Goal: Task Accomplishment & Management: Use online tool/utility

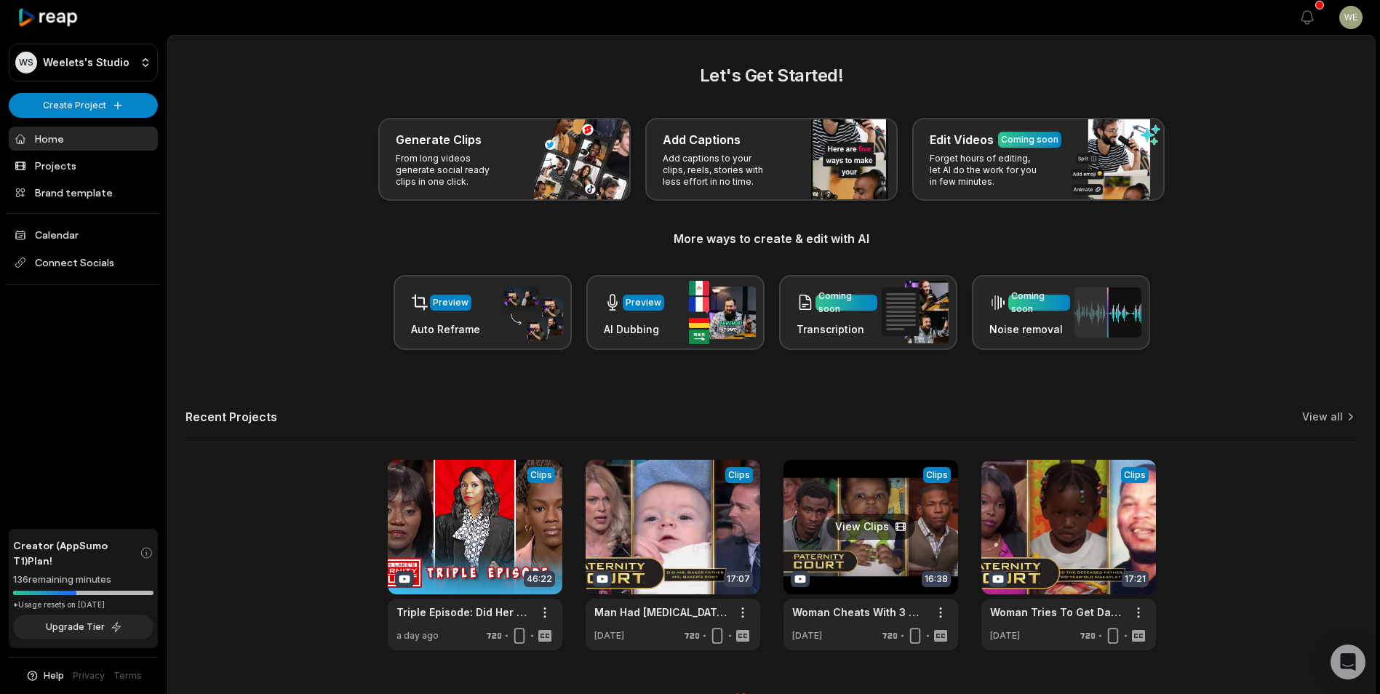
click at [878, 541] on link at bounding box center [870, 555] width 175 height 191
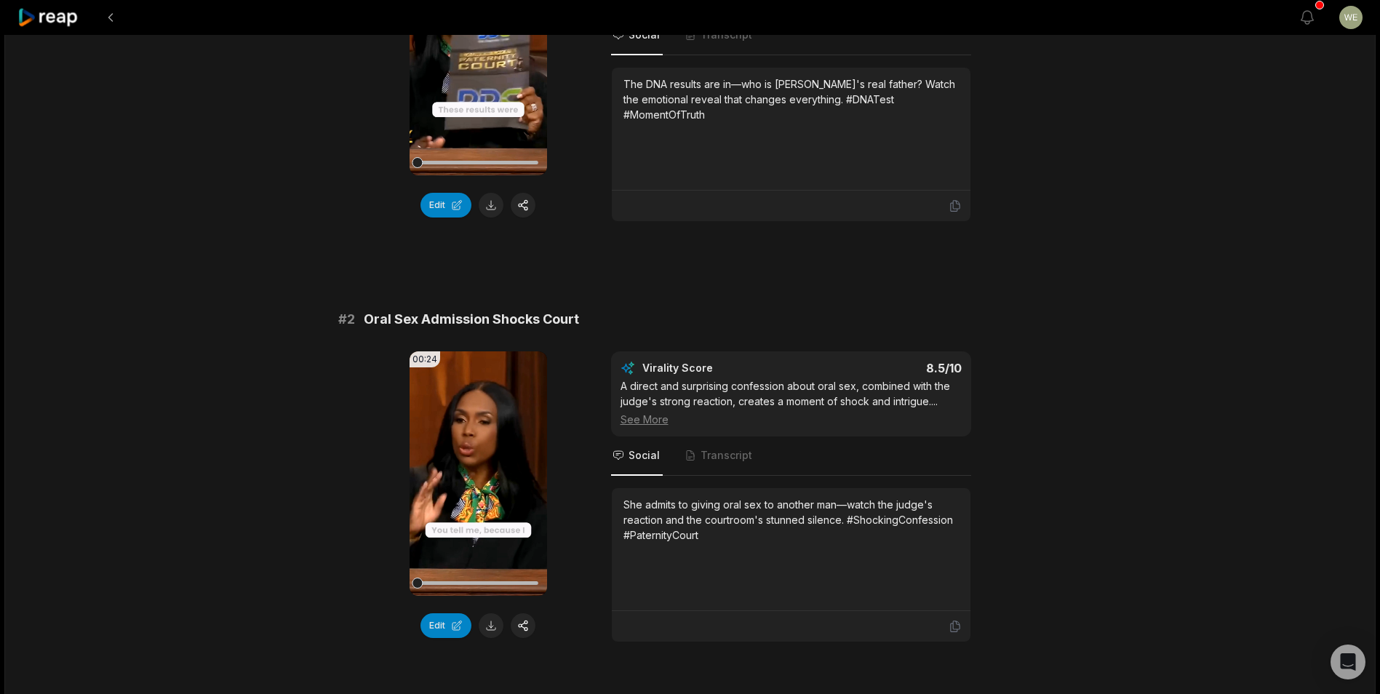
scroll to position [73, 0]
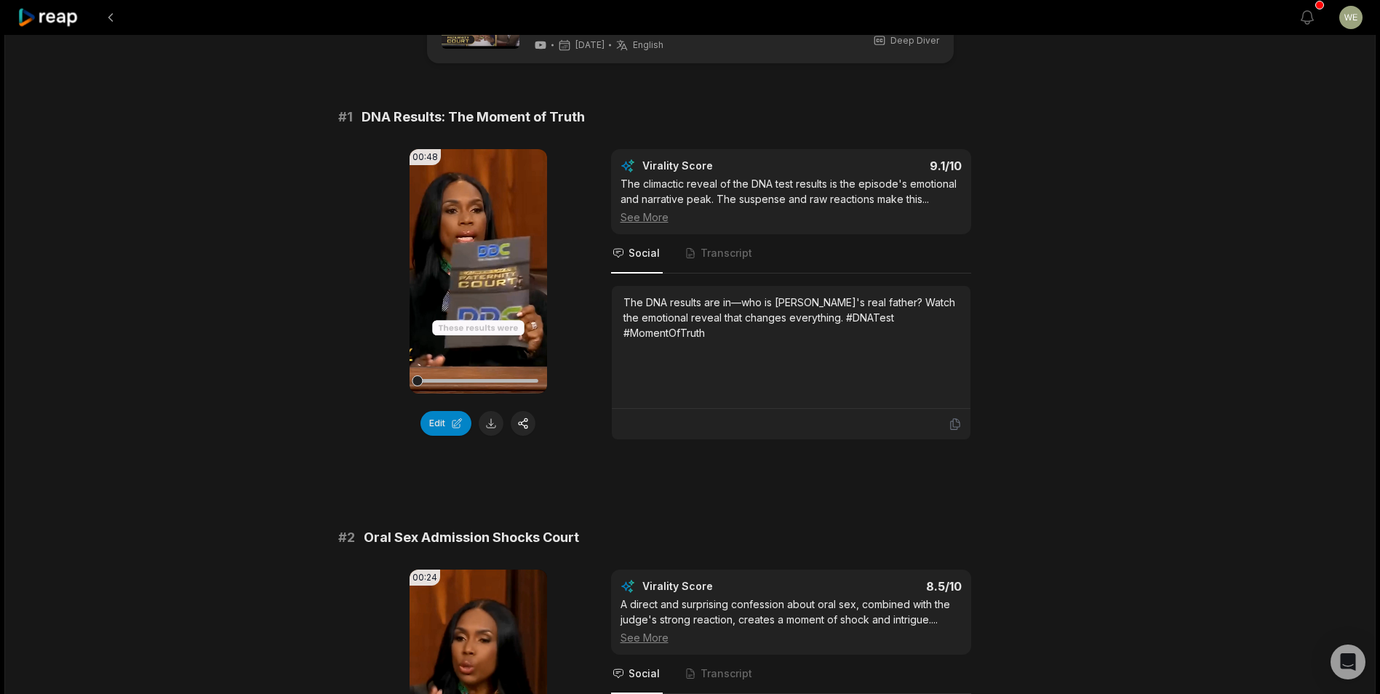
click at [488, 428] on button at bounding box center [491, 423] width 25 height 25
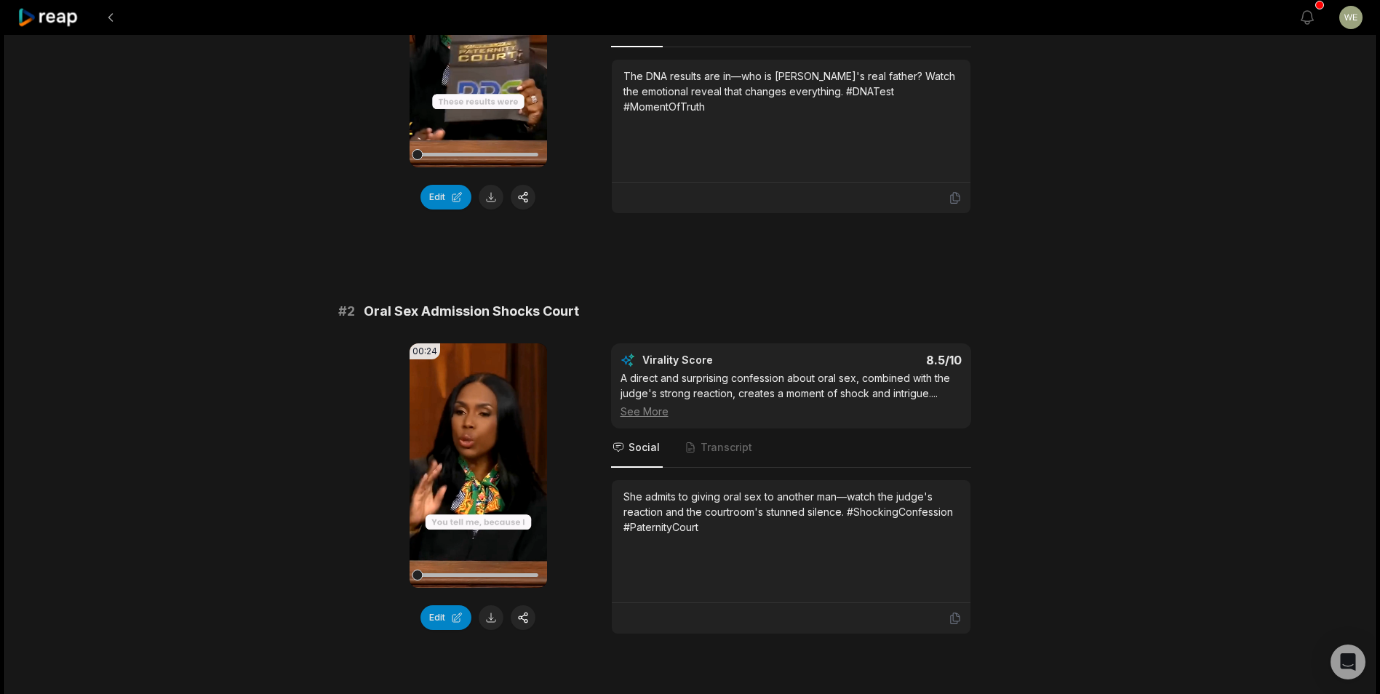
scroll to position [436, 0]
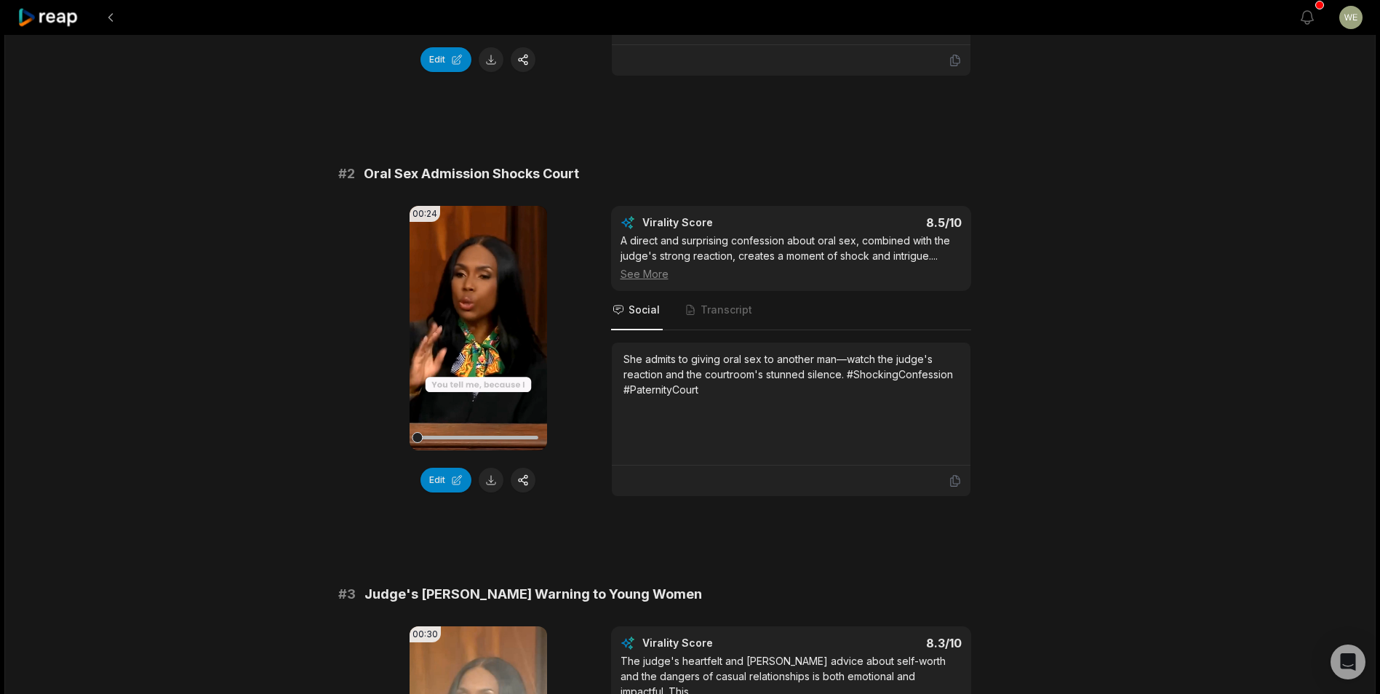
click at [491, 480] on button at bounding box center [491, 480] width 25 height 25
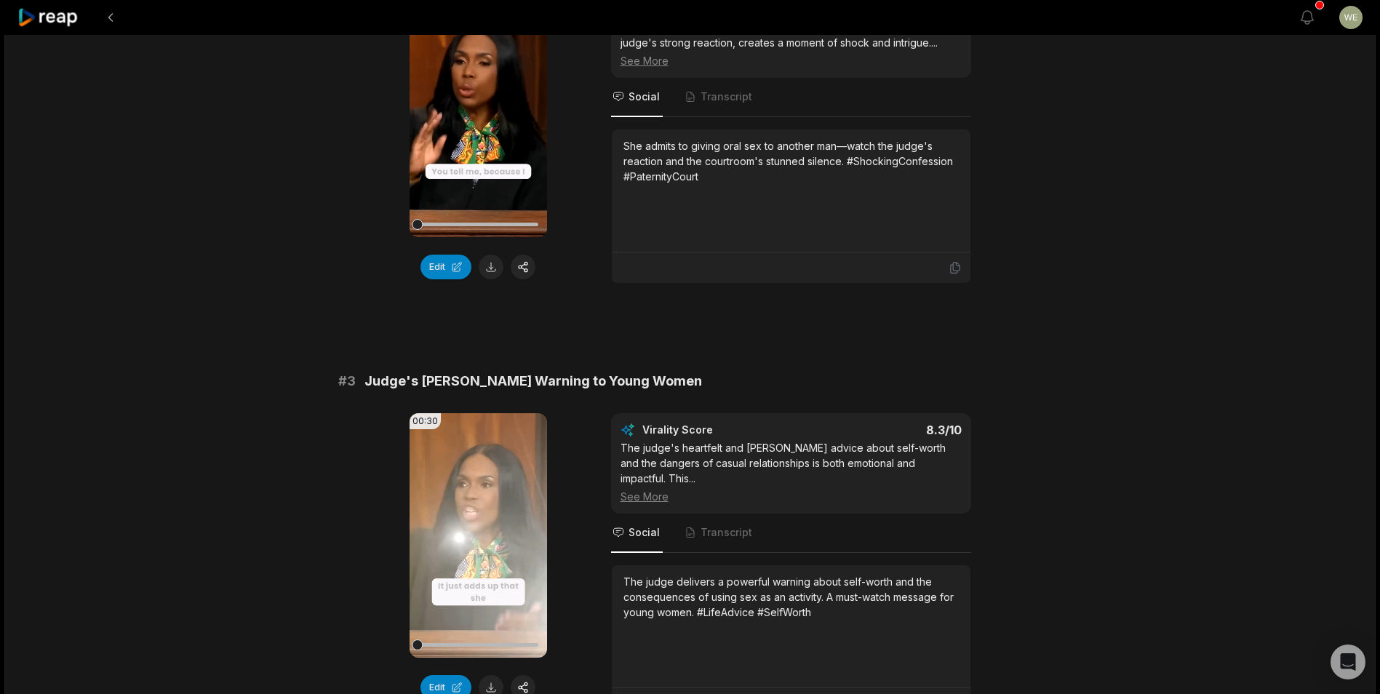
scroll to position [873, 0]
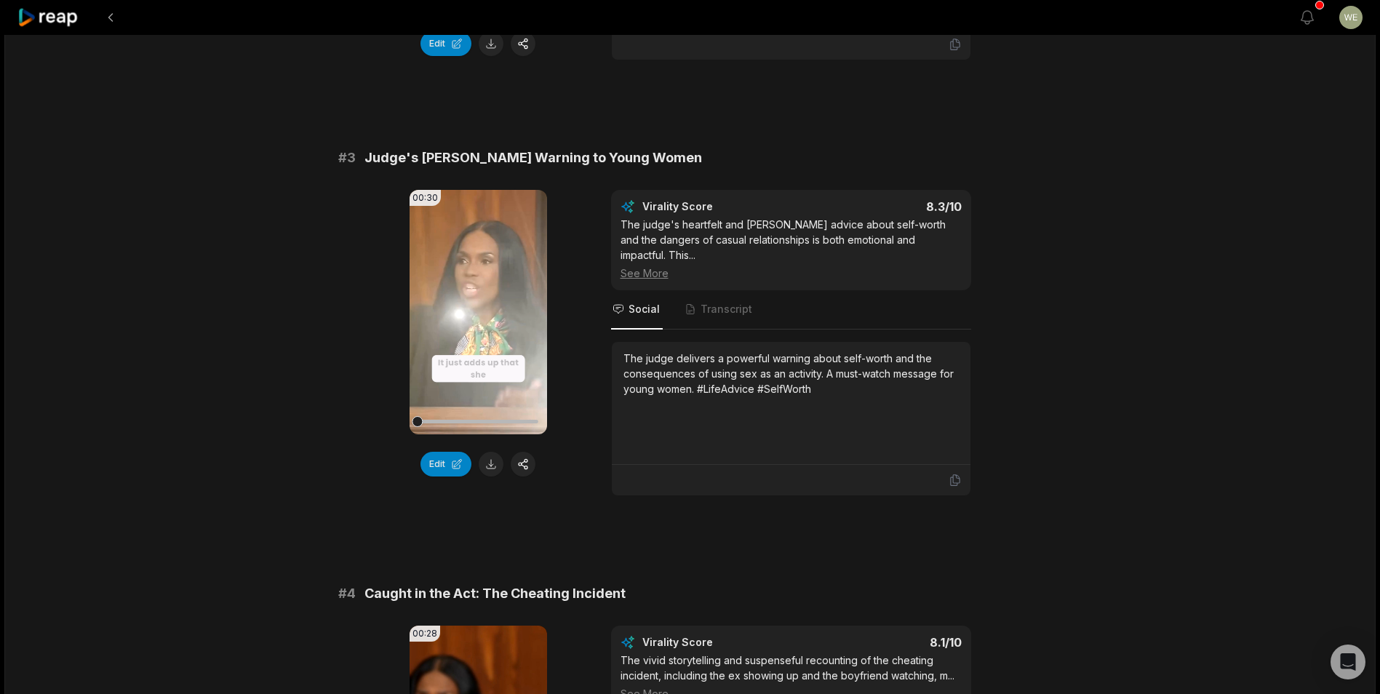
drag, startPoint x: 494, startPoint y: 463, endPoint x: 504, endPoint y: 463, distance: 10.2
click at [494, 463] on button at bounding box center [491, 464] width 25 height 25
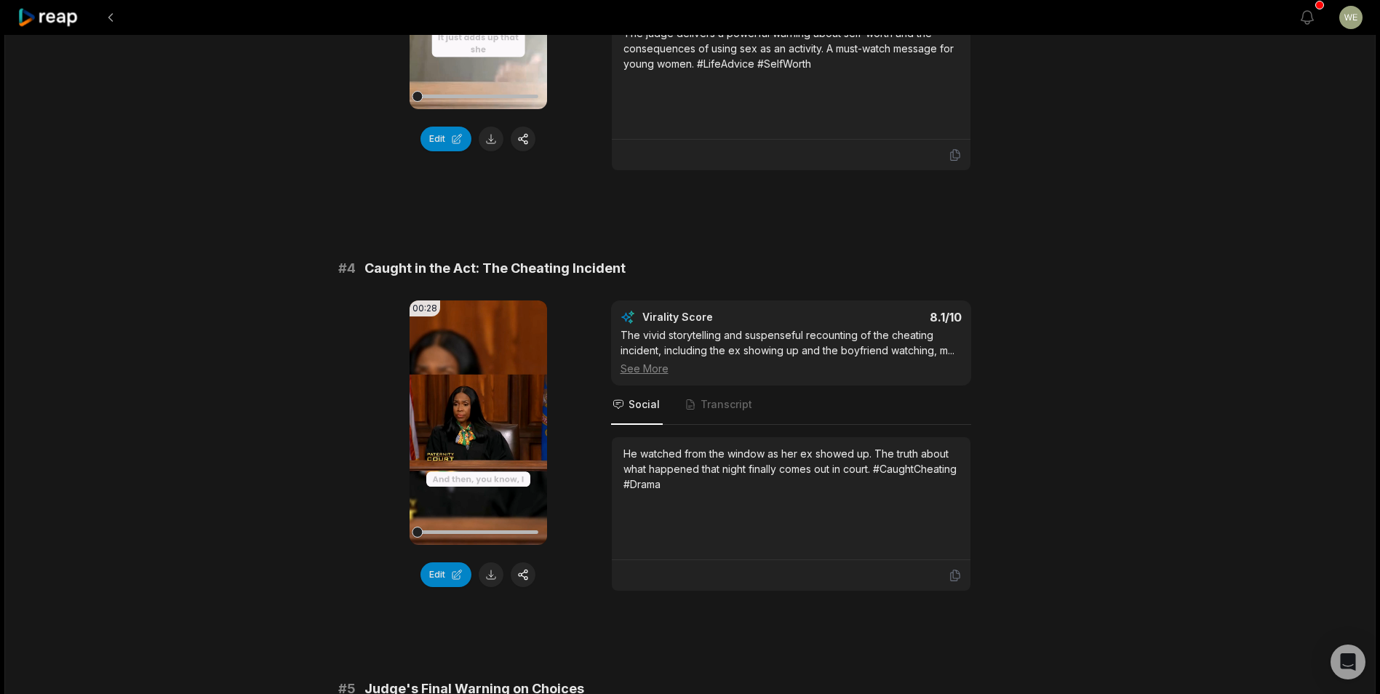
scroll to position [1309, 0]
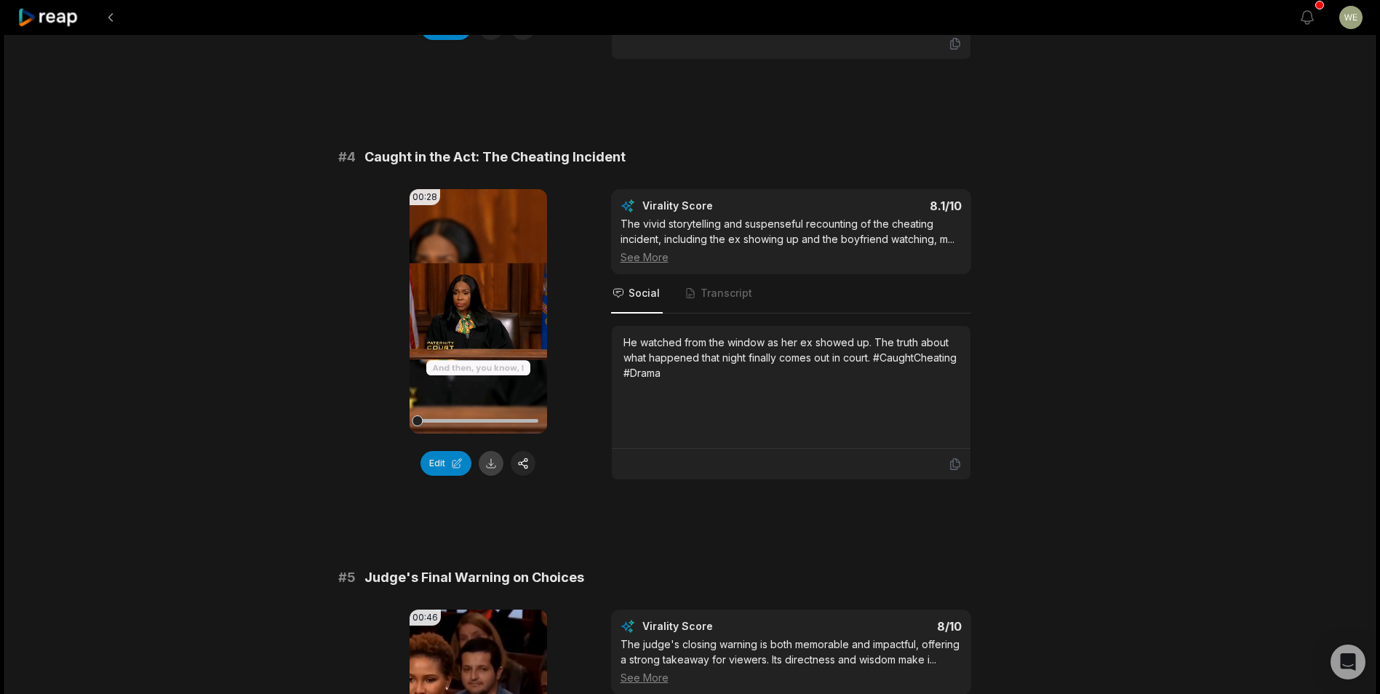
click at [486, 451] on button at bounding box center [491, 463] width 25 height 25
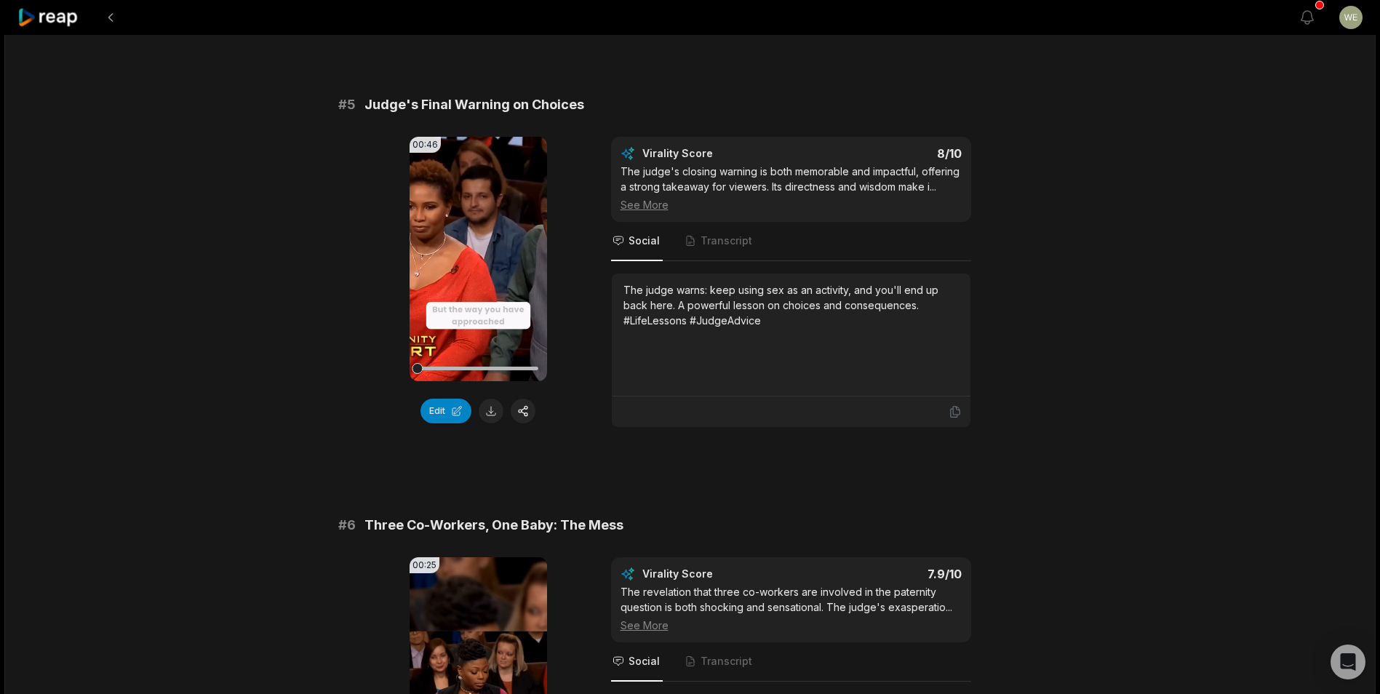
scroll to position [1818, 0]
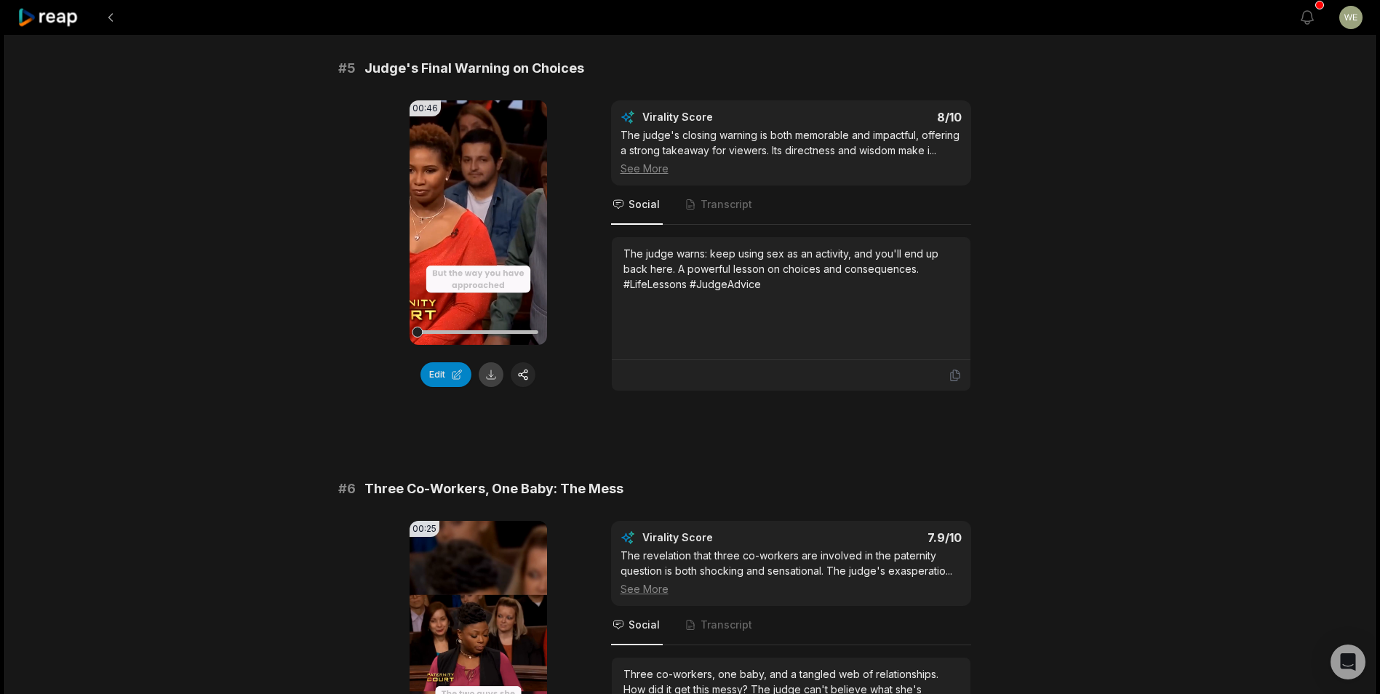
click at [492, 362] on button at bounding box center [491, 374] width 25 height 25
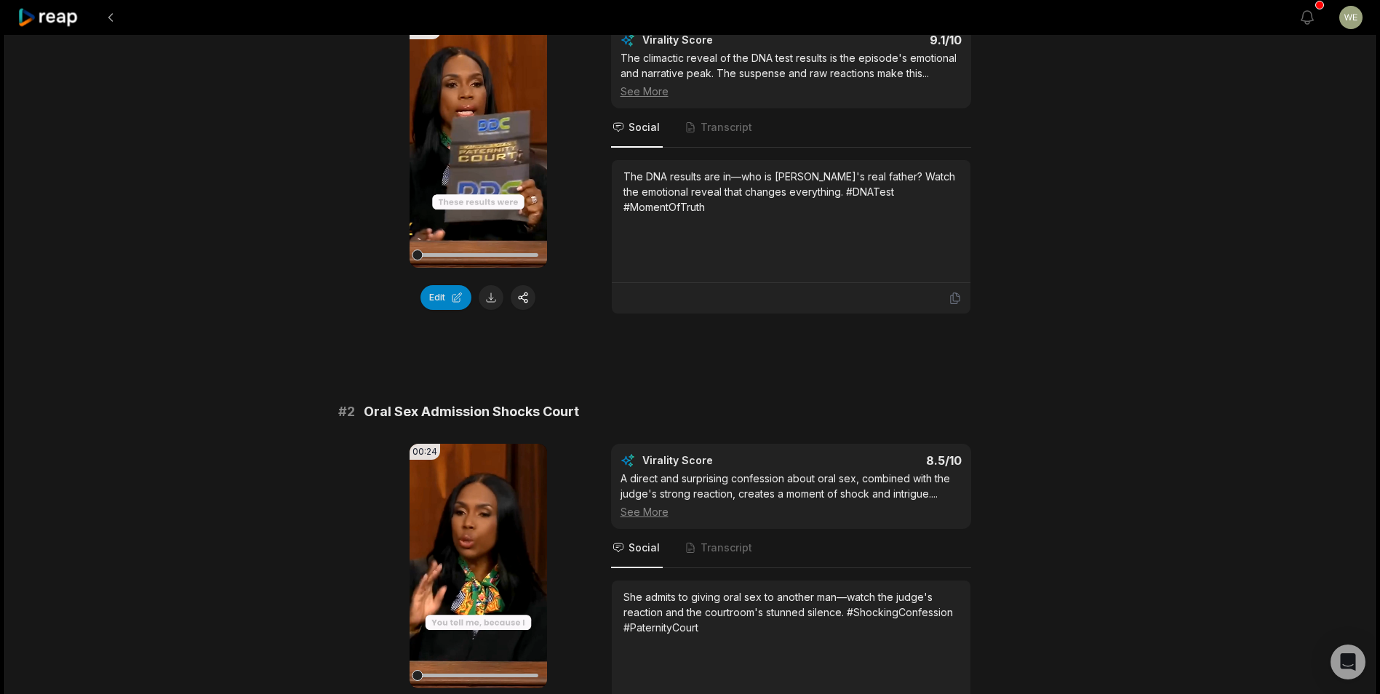
scroll to position [0, 0]
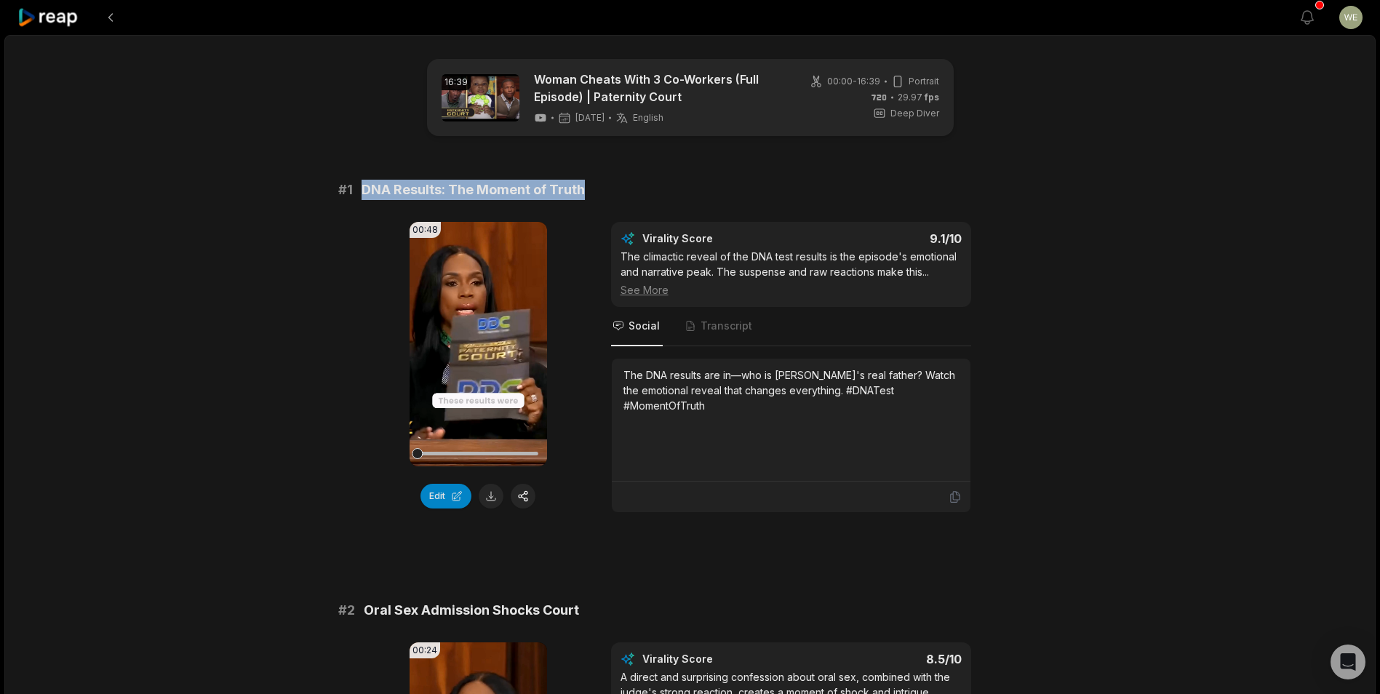
drag, startPoint x: 354, startPoint y: 184, endPoint x: 608, endPoint y: 185, distance: 253.8
click at [608, 185] on div "# 1 DNA Results: The Moment of Truth" at bounding box center [690, 190] width 704 height 20
drag, startPoint x: 608, startPoint y: 185, endPoint x: 561, endPoint y: 187, distance: 47.3
copy div "DNA Results: The Moment of Truth"
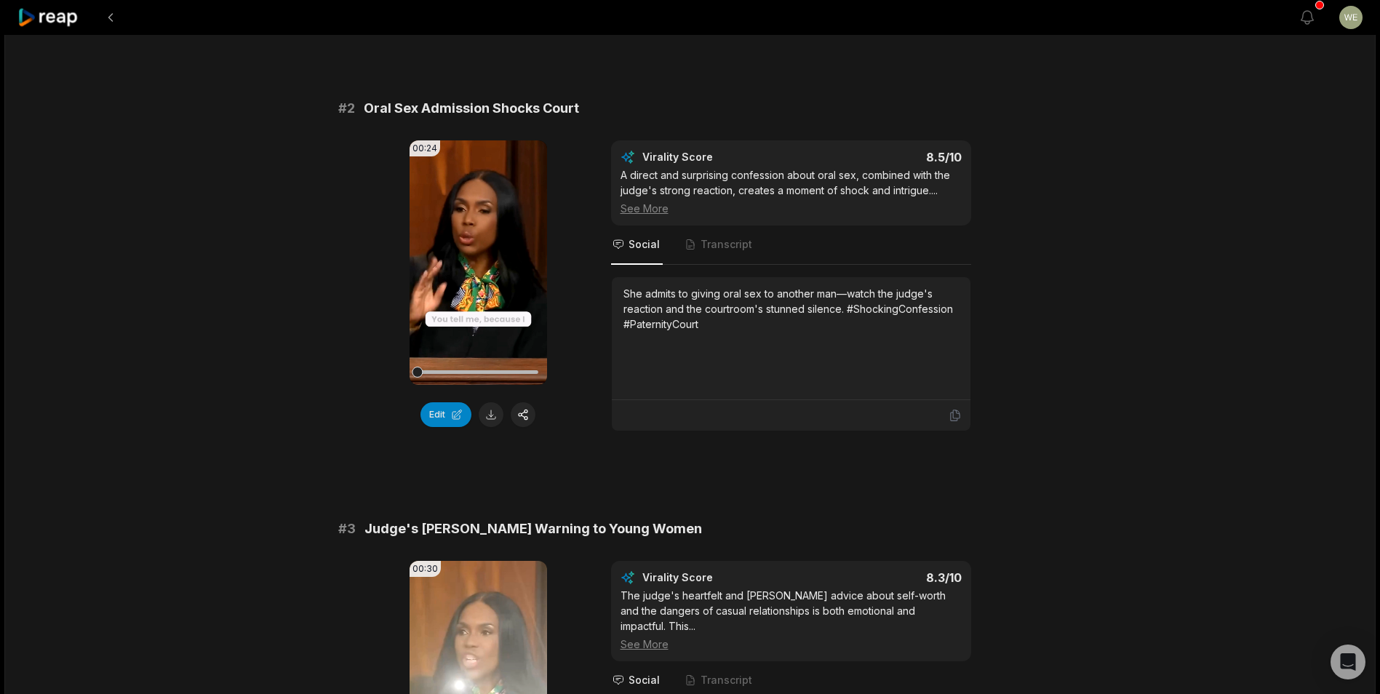
scroll to position [655, 0]
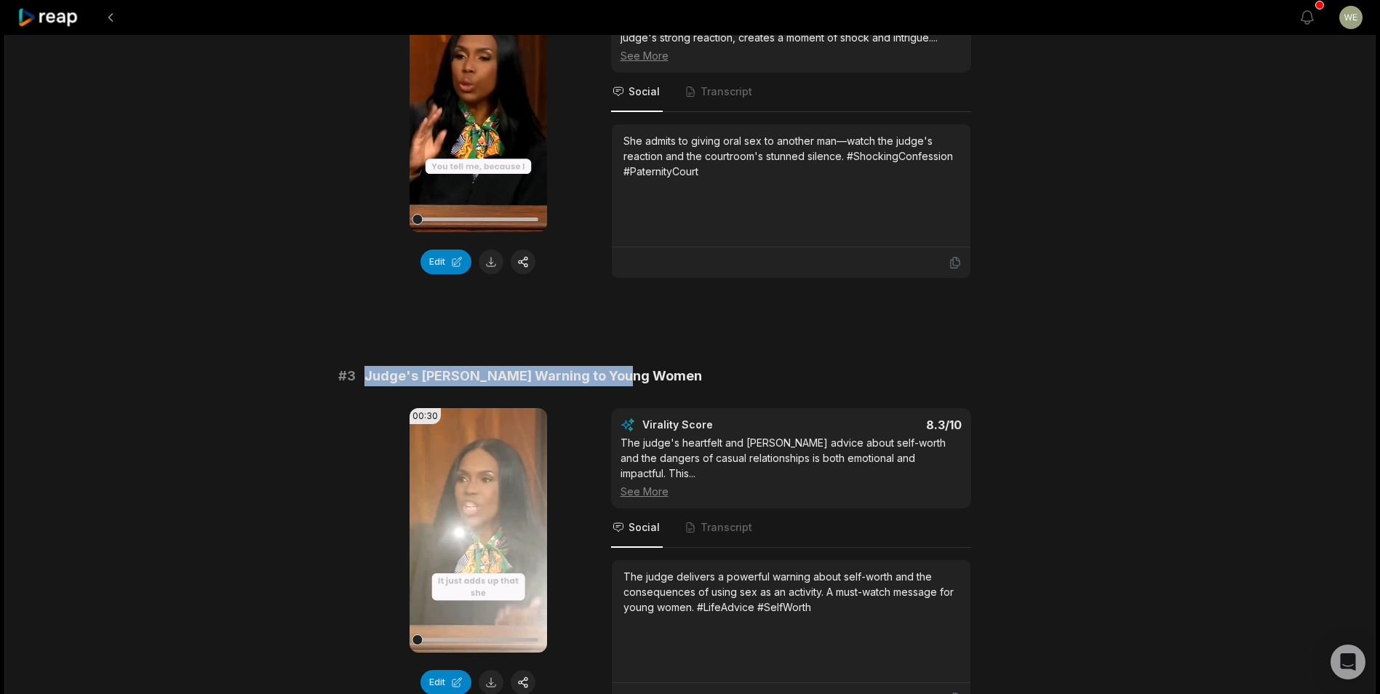
drag, startPoint x: 527, startPoint y: 372, endPoint x: 639, endPoint y: 369, distance: 112.0
click at [639, 369] on div "# 3 Judge's [PERSON_NAME] Warning to Young Women" at bounding box center [690, 376] width 704 height 20
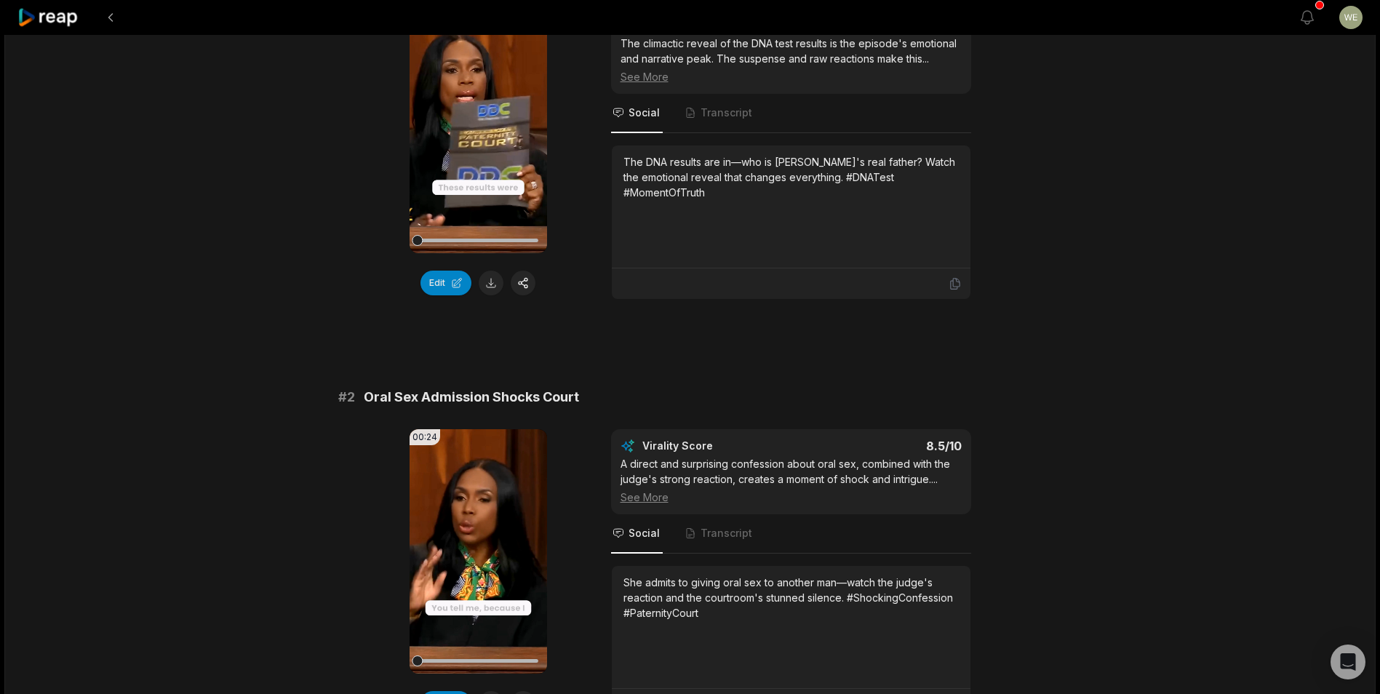
scroll to position [73, 0]
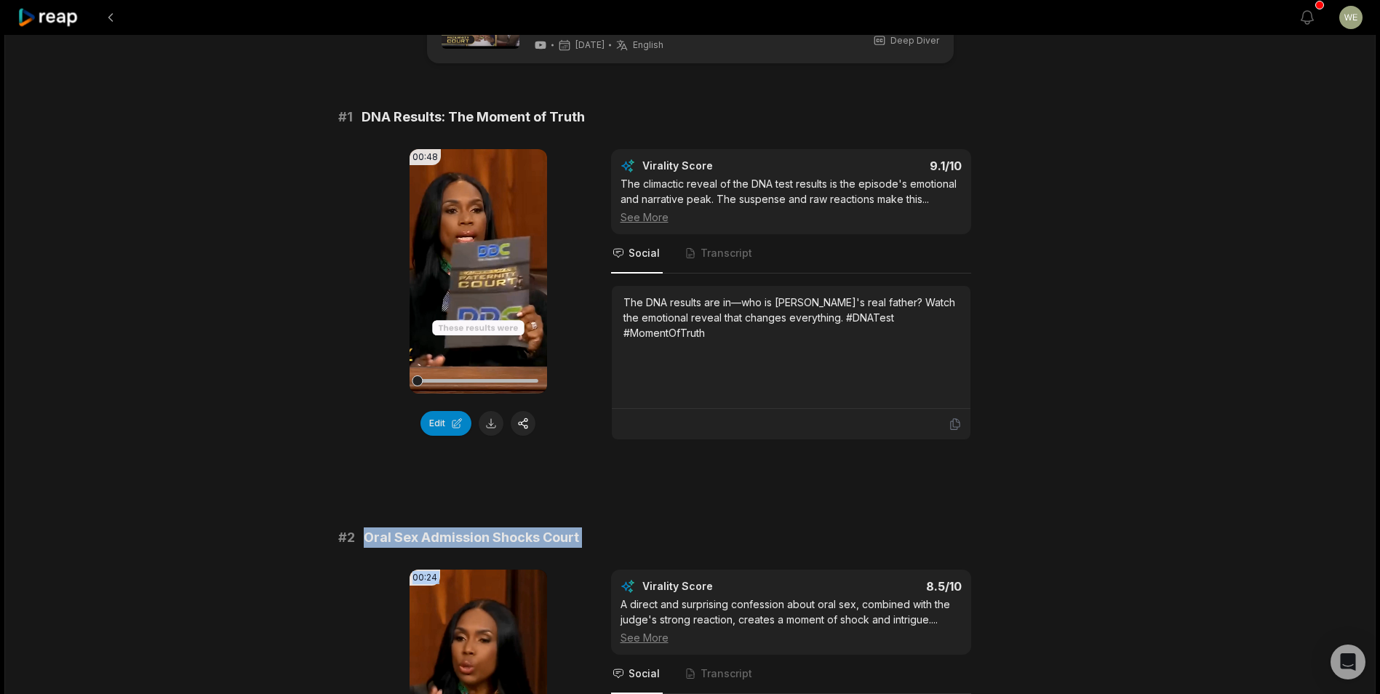
drag, startPoint x: 359, startPoint y: 540, endPoint x: 581, endPoint y: 552, distance: 222.2
click at [581, 552] on div "# 2 Oral Sex Admission Shocks Court 00:24 Your browser does not support mp4 for…" at bounding box center [690, 693] width 704 height 333
drag, startPoint x: 581, startPoint y: 552, endPoint x: 534, endPoint y: 537, distance: 49.5
click at [553, 536] on span "Oral Sex Admission Shocks Court" at bounding box center [471, 537] width 215 height 20
drag, startPoint x: 517, startPoint y: 529, endPoint x: 580, endPoint y: 540, distance: 64.1
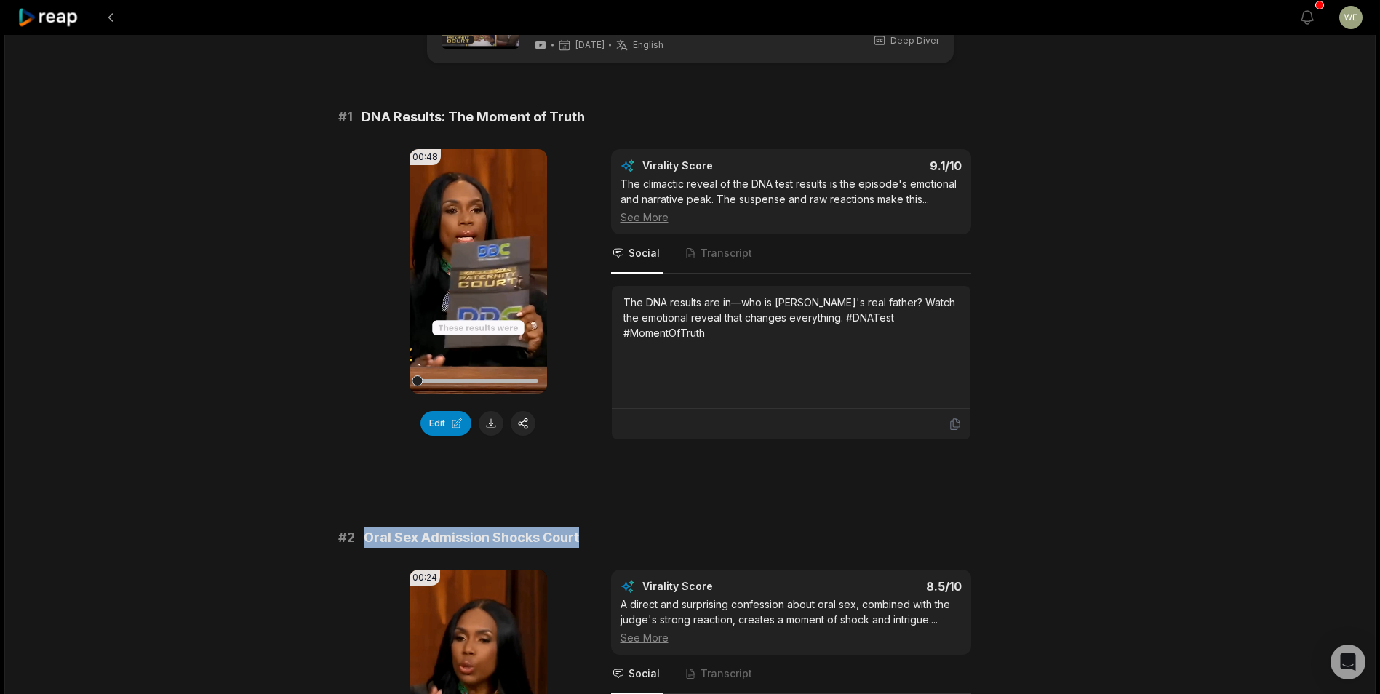
click at [580, 540] on div "# 2 Oral Sex Admission Shocks Court" at bounding box center [690, 537] width 704 height 20
drag, startPoint x: 580, startPoint y: 540, endPoint x: 564, endPoint y: 541, distance: 16.1
copy span "Oral Sex Admission Shocks Court"
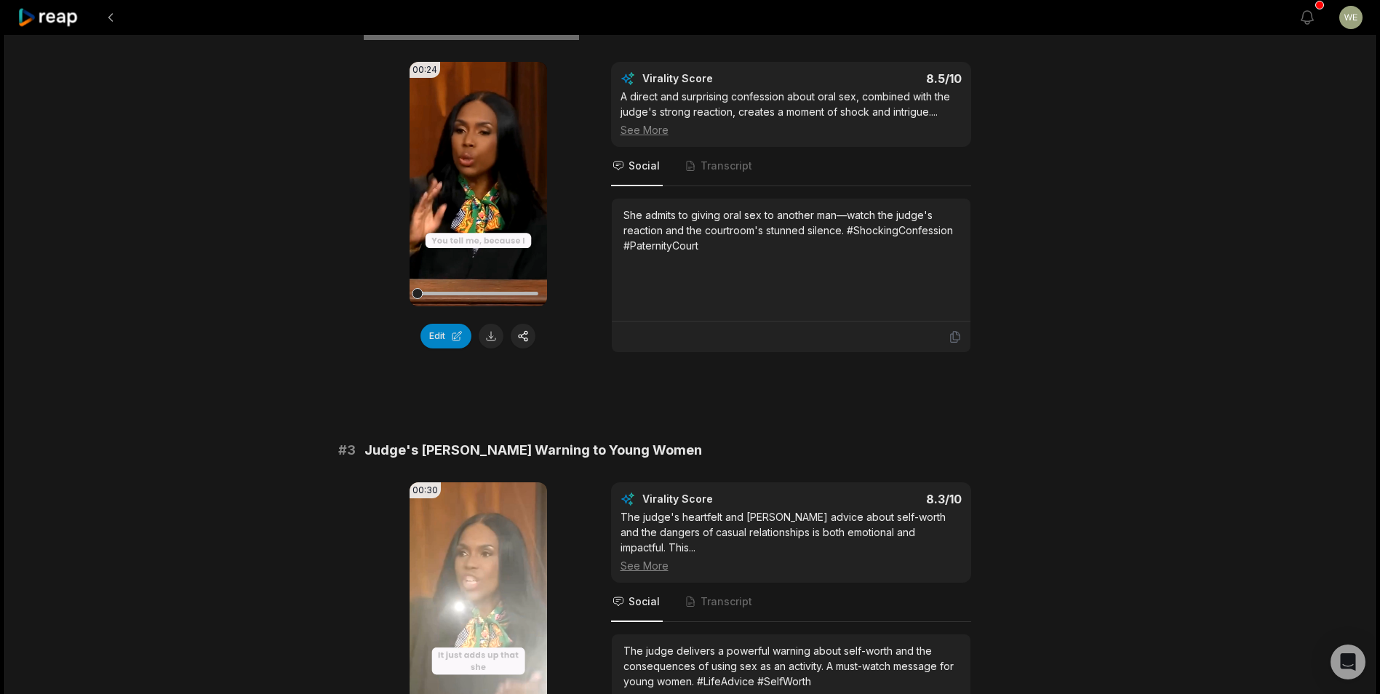
scroll to position [582, 0]
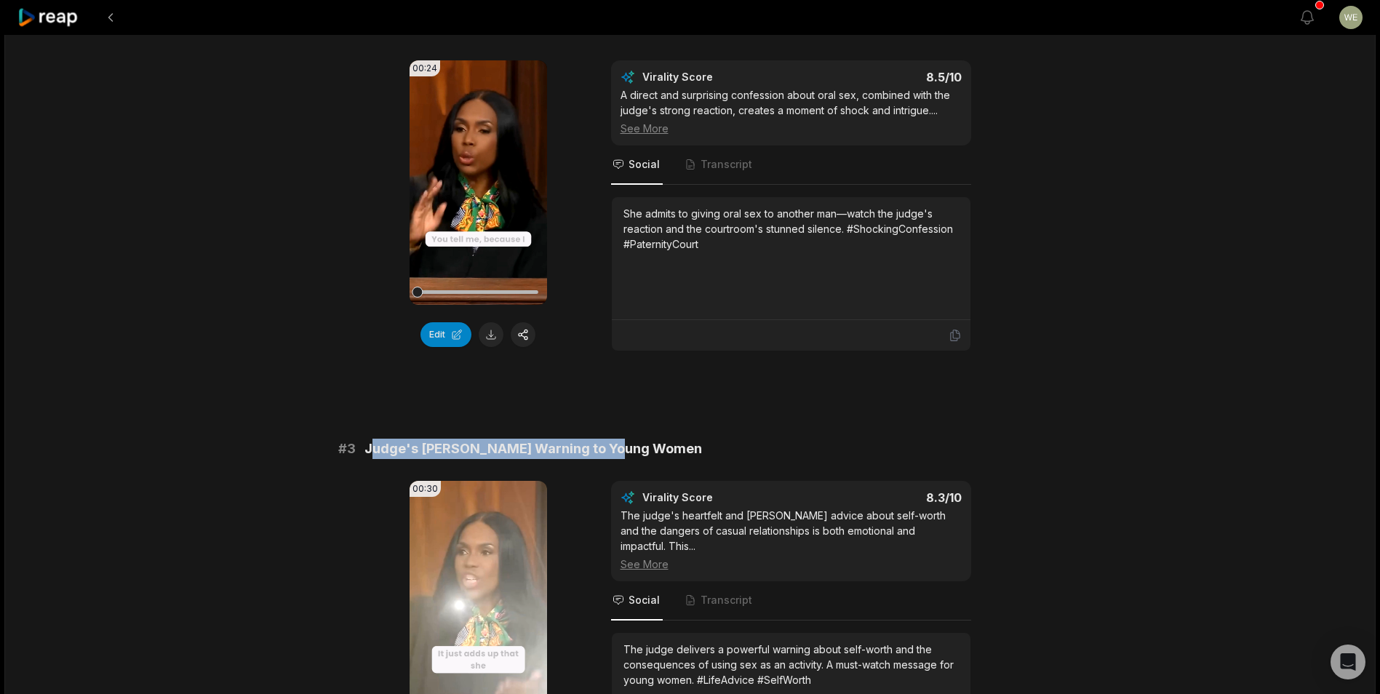
drag, startPoint x: 368, startPoint y: 449, endPoint x: 616, endPoint y: 452, distance: 248.0
click at [616, 452] on span "Judge's [PERSON_NAME] Warning to Young Women" at bounding box center [532, 449] width 337 height 20
drag, startPoint x: 616, startPoint y: 452, endPoint x: 444, endPoint y: 458, distance: 171.7
click at [444, 458] on span "Judge's [PERSON_NAME] Warning to Young Women" at bounding box center [532, 449] width 337 height 20
drag, startPoint x: 366, startPoint y: 449, endPoint x: 668, endPoint y: 447, distance: 302.6
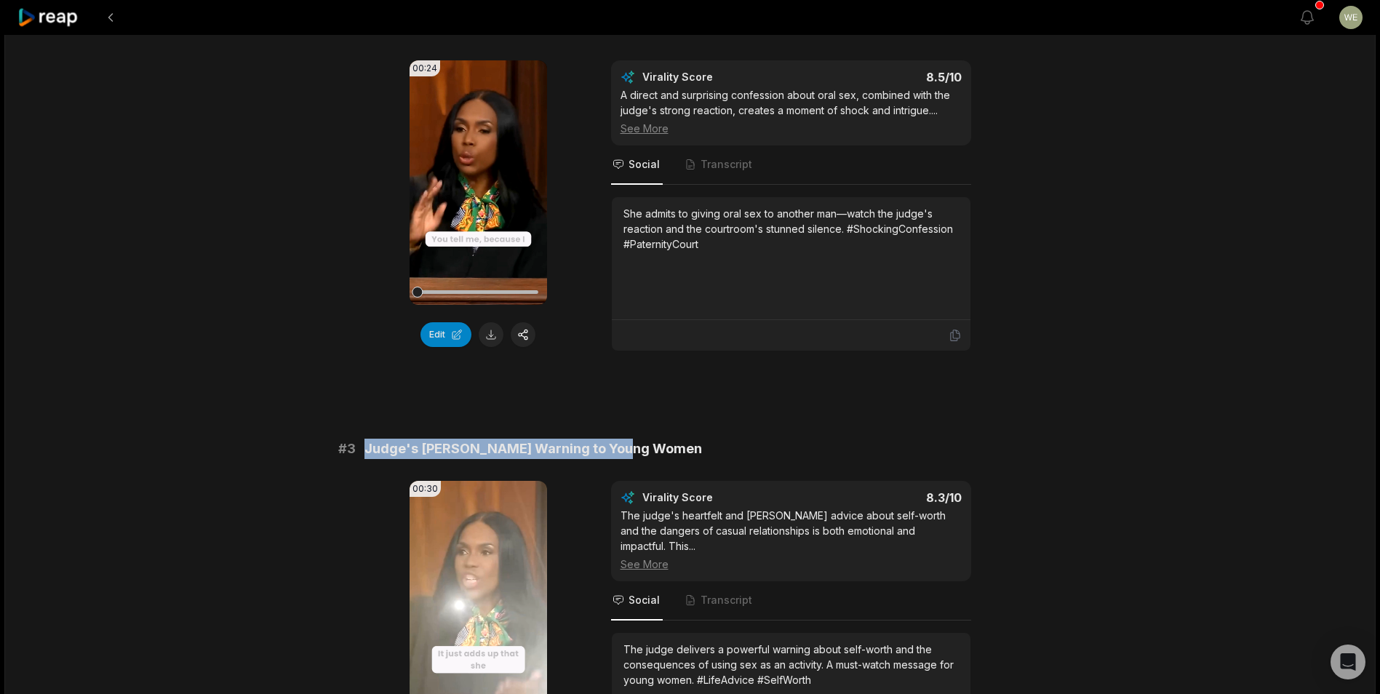
click at [668, 447] on div "# 3 Judge's [PERSON_NAME] Warning to Young Women" at bounding box center [690, 449] width 704 height 20
drag, startPoint x: 668, startPoint y: 447, endPoint x: 570, endPoint y: 449, distance: 98.2
copy span "Judge's [PERSON_NAME] Warning to Young Women"
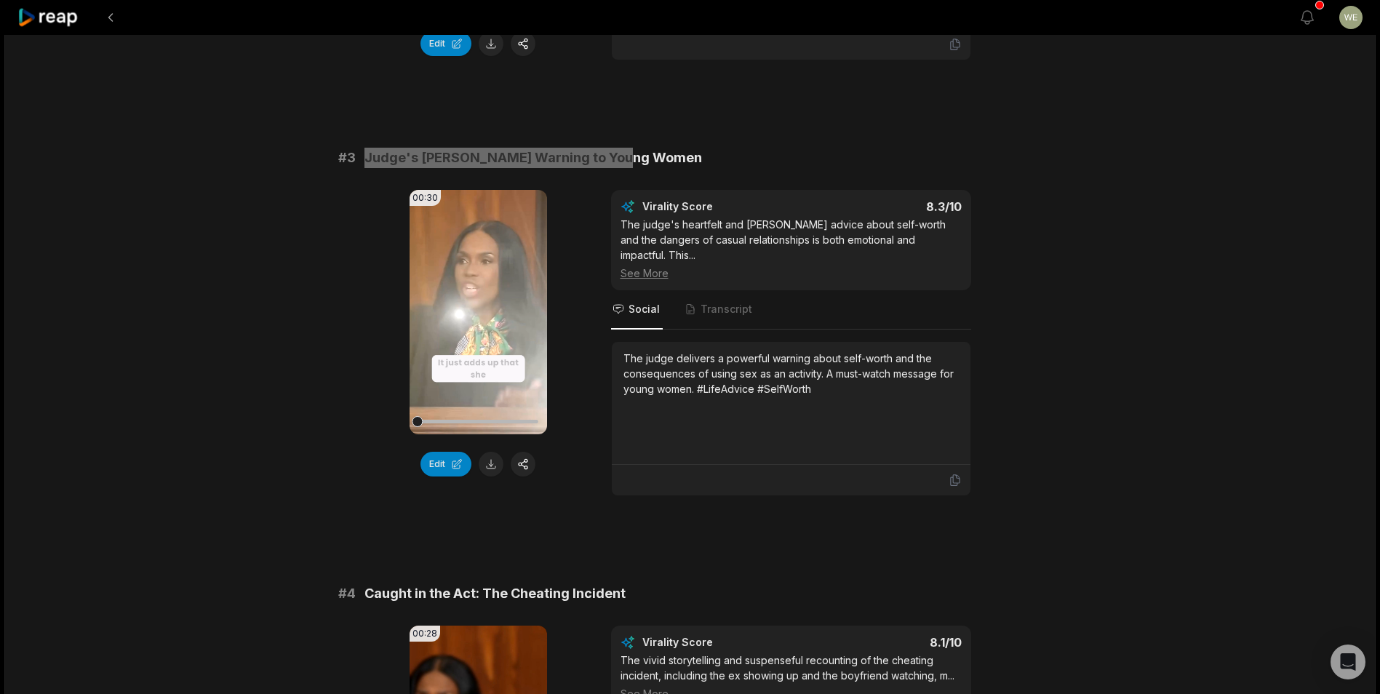
scroll to position [1164, 0]
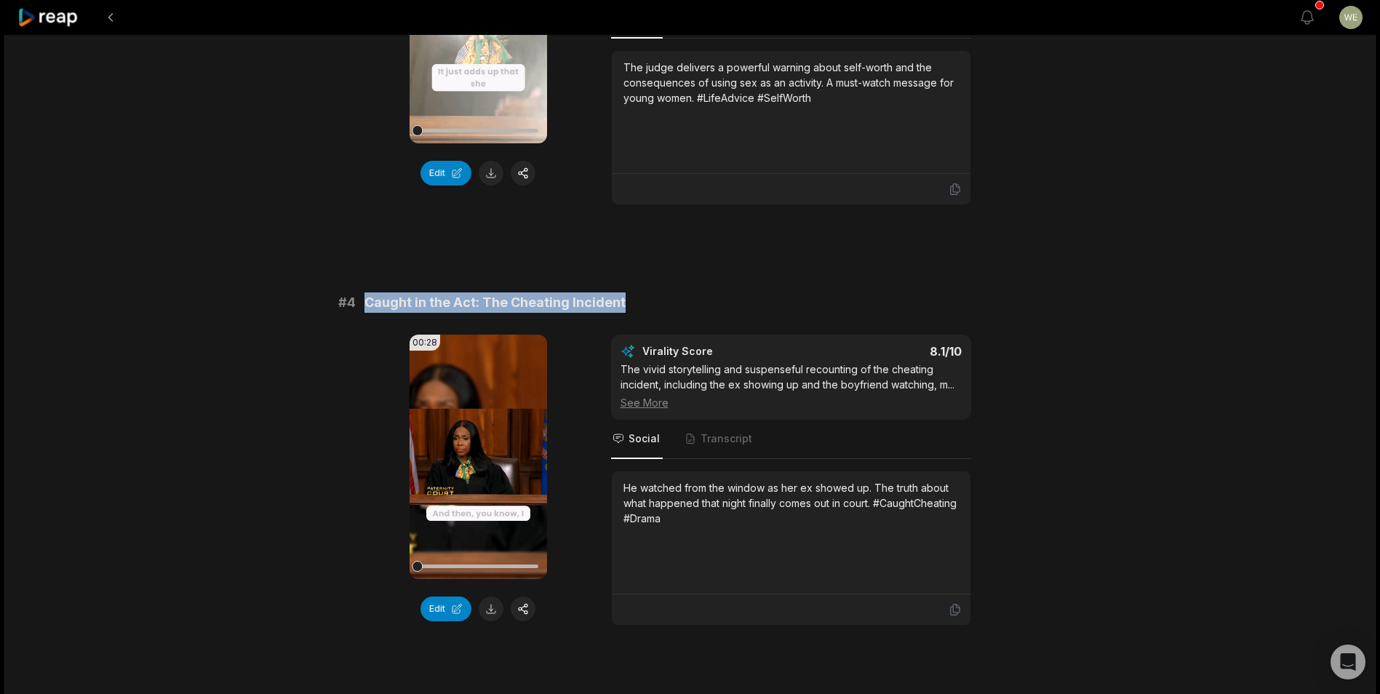
drag, startPoint x: 367, startPoint y: 287, endPoint x: 636, endPoint y: 287, distance: 268.4
click at [636, 292] on div "# 4 Caught in the Act: The Cheating Incident" at bounding box center [690, 302] width 704 height 20
drag, startPoint x: 636, startPoint y: 287, endPoint x: 613, endPoint y: 288, distance: 22.6
copy span "Caught in the Act: The Cheating Incident"
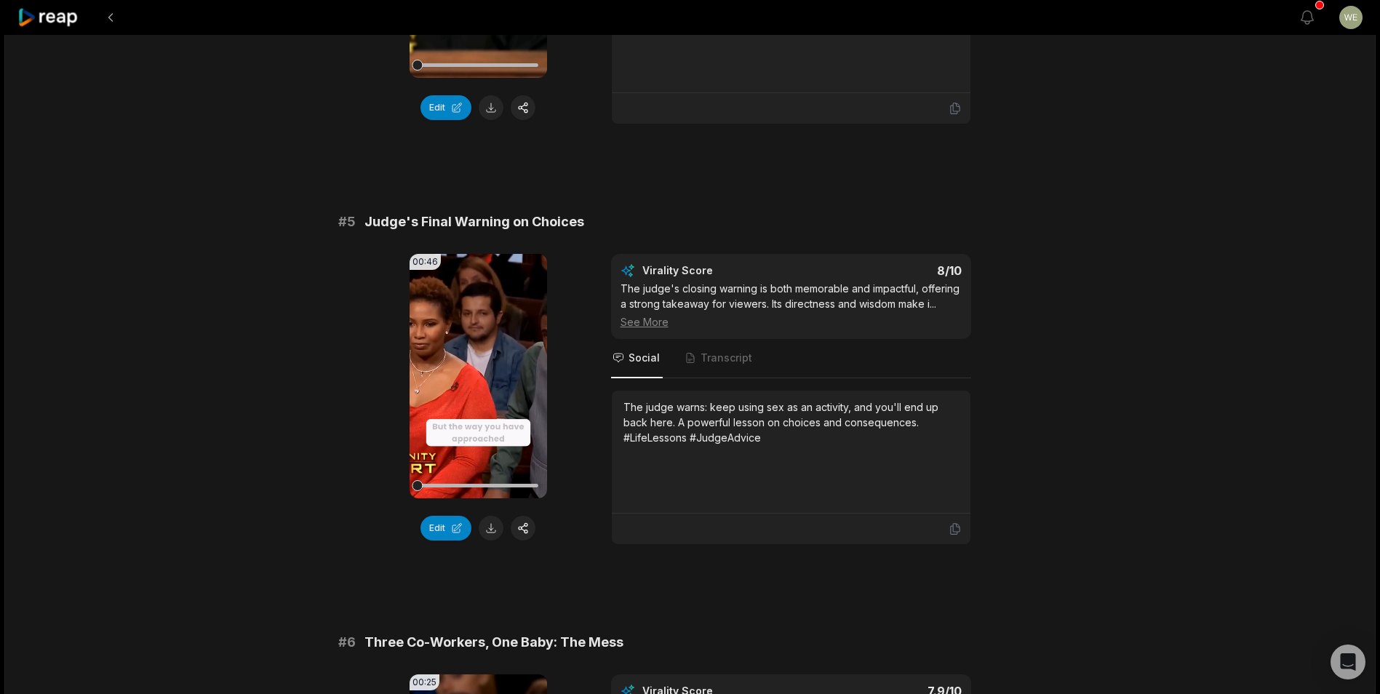
scroll to position [1673, 0]
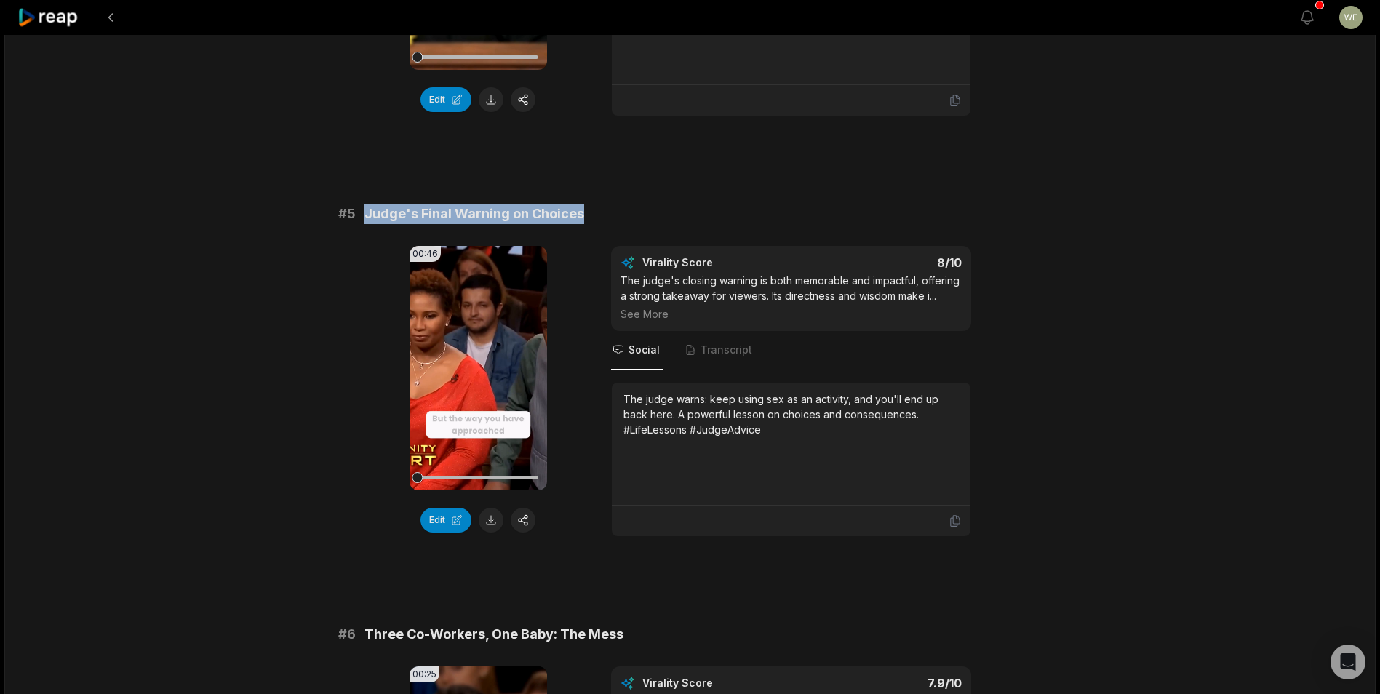
drag, startPoint x: 361, startPoint y: 199, endPoint x: 631, endPoint y: 199, distance: 269.8
click at [631, 204] on div "# 5 Judge's Final Warning on Choices" at bounding box center [690, 214] width 704 height 20
drag, startPoint x: 631, startPoint y: 199, endPoint x: 534, endPoint y: 201, distance: 97.5
copy span "Judge's Final Warning on Choices"
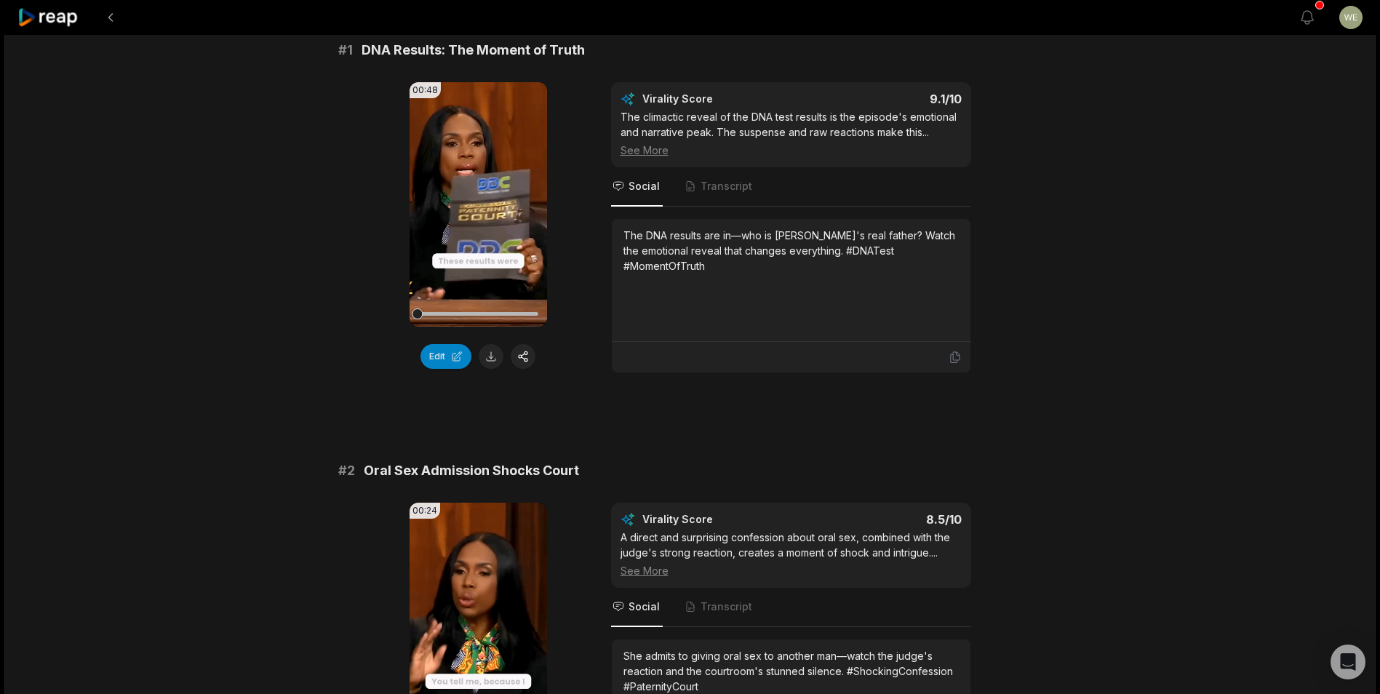
scroll to position [0, 0]
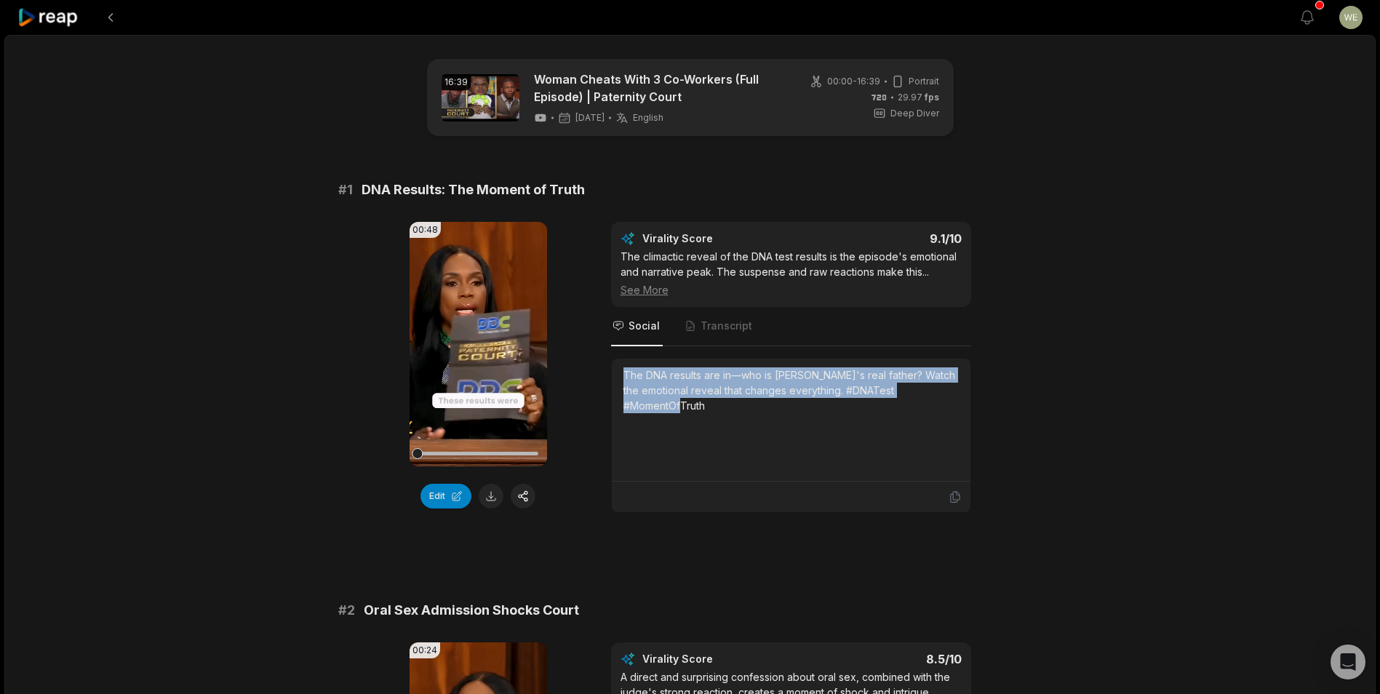
drag, startPoint x: 624, startPoint y: 372, endPoint x: 733, endPoint y: 401, distance: 112.9
click at [733, 401] on div "The DNA results are in—who is [PERSON_NAME]'s real father? Watch the emotional …" at bounding box center [790, 390] width 335 height 46
drag, startPoint x: 733, startPoint y: 401, endPoint x: 673, endPoint y: 396, distance: 59.9
copy div "The DNA results are in—who is [PERSON_NAME]'s real father? Watch the emotional …"
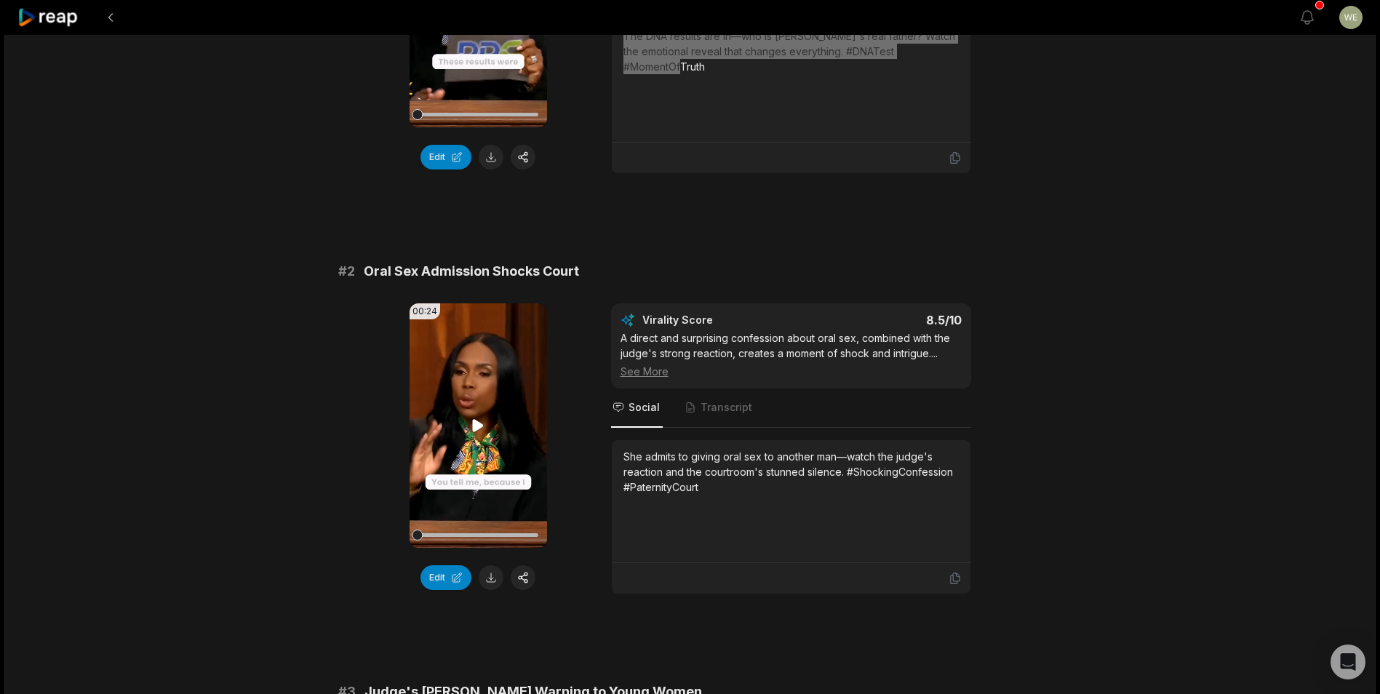
scroll to position [509, 0]
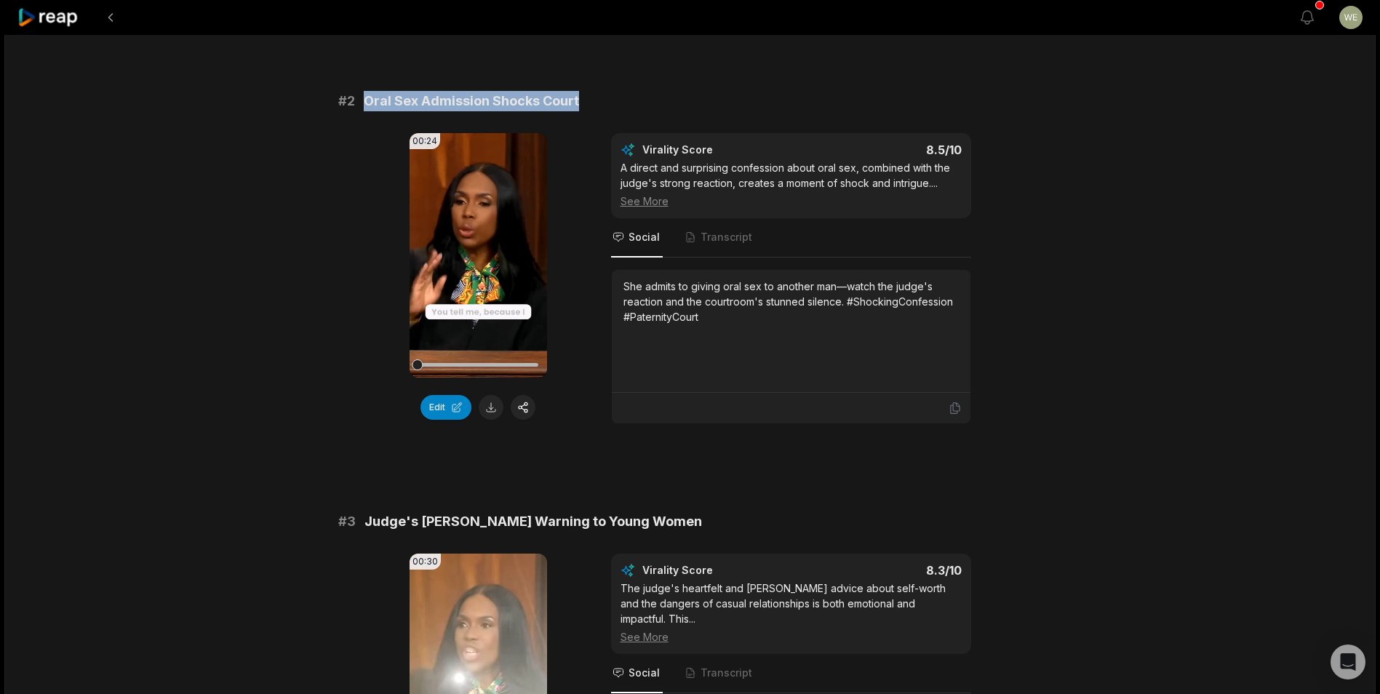
drag, startPoint x: 356, startPoint y: 98, endPoint x: 586, endPoint y: 90, distance: 230.0
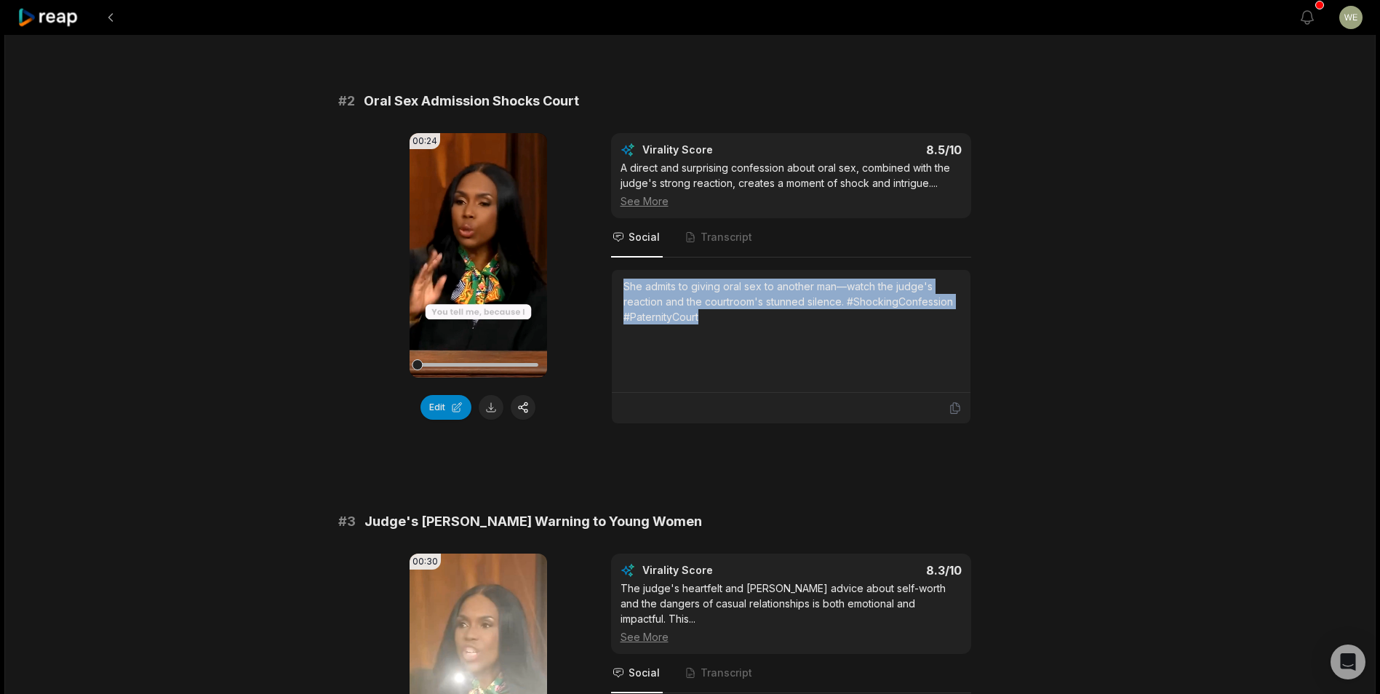
drag, startPoint x: 620, startPoint y: 281, endPoint x: 711, endPoint y: 319, distance: 97.8
click at [711, 319] on div "She admits to giving oral sex to another man—watch the judge's reaction and the…" at bounding box center [791, 331] width 359 height 123
drag, startPoint x: 711, startPoint y: 319, endPoint x: 666, endPoint y: 303, distance: 47.2
copy div "She admits to giving oral sex to another man—watch the judge's reaction and the…"
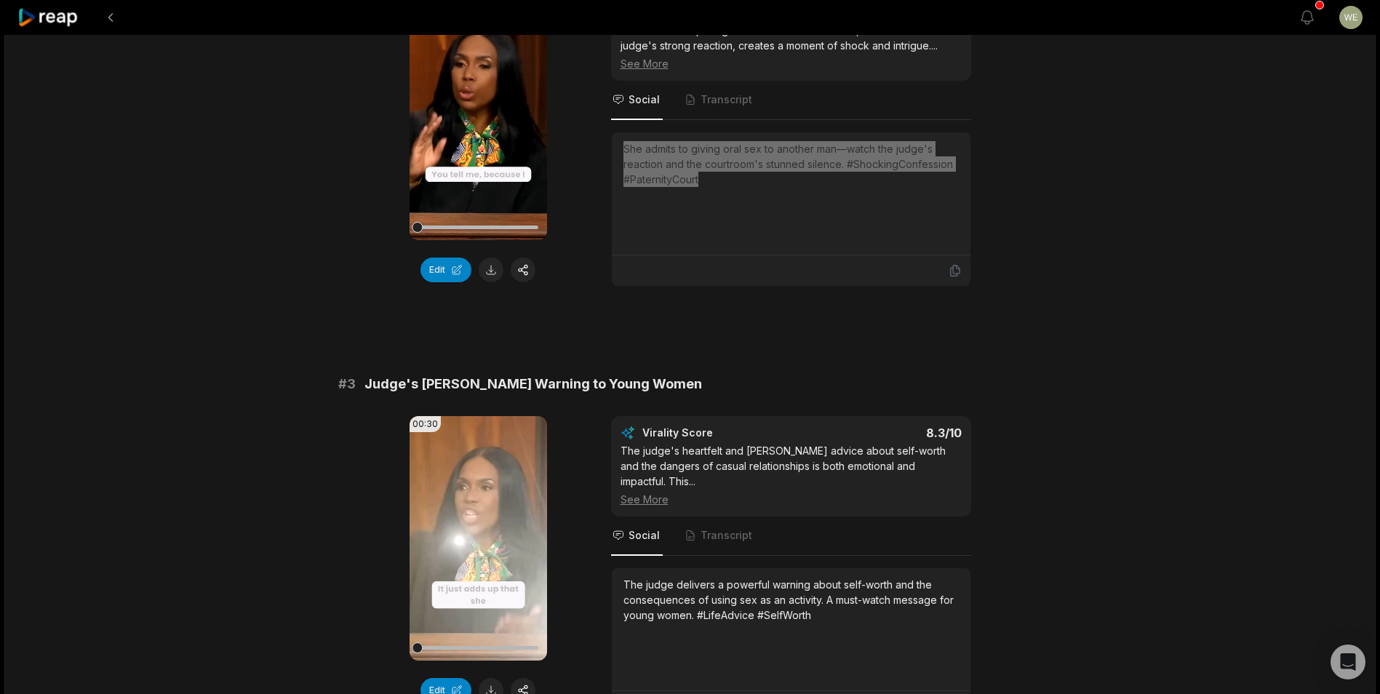
scroll to position [800, 0]
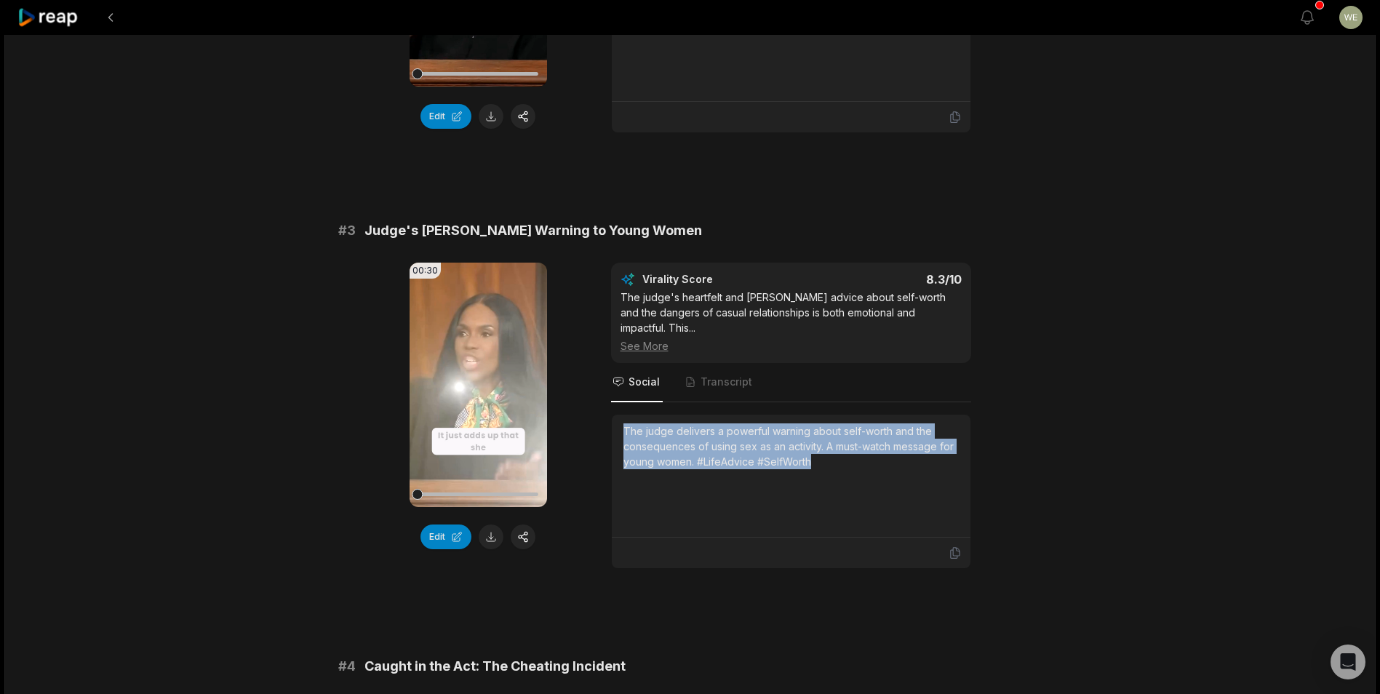
drag, startPoint x: 658, startPoint y: 417, endPoint x: 898, endPoint y: 465, distance: 244.8
click at [898, 465] on div "The judge delivers a powerful warning about self-worth and the consequences of …" at bounding box center [791, 476] width 359 height 123
copy div "The judge delivers a powerful warning about self-worth and the consequences of …"
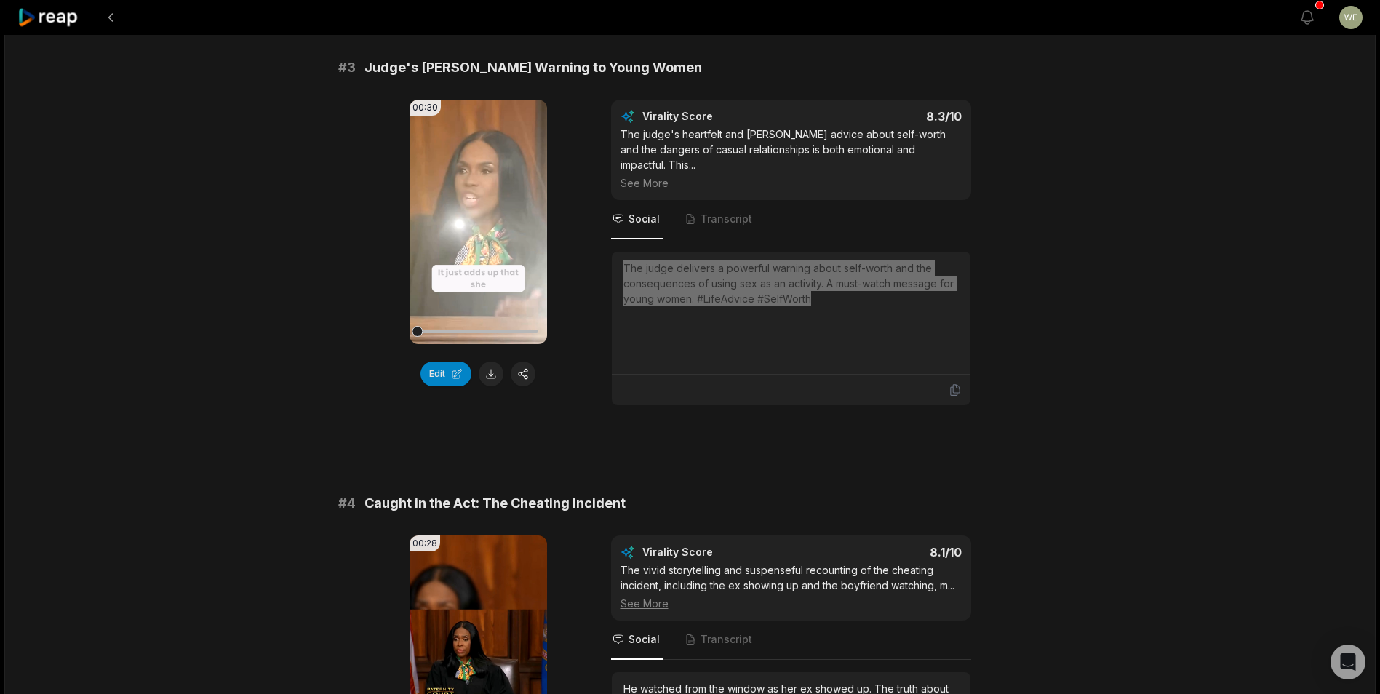
scroll to position [1091, 0]
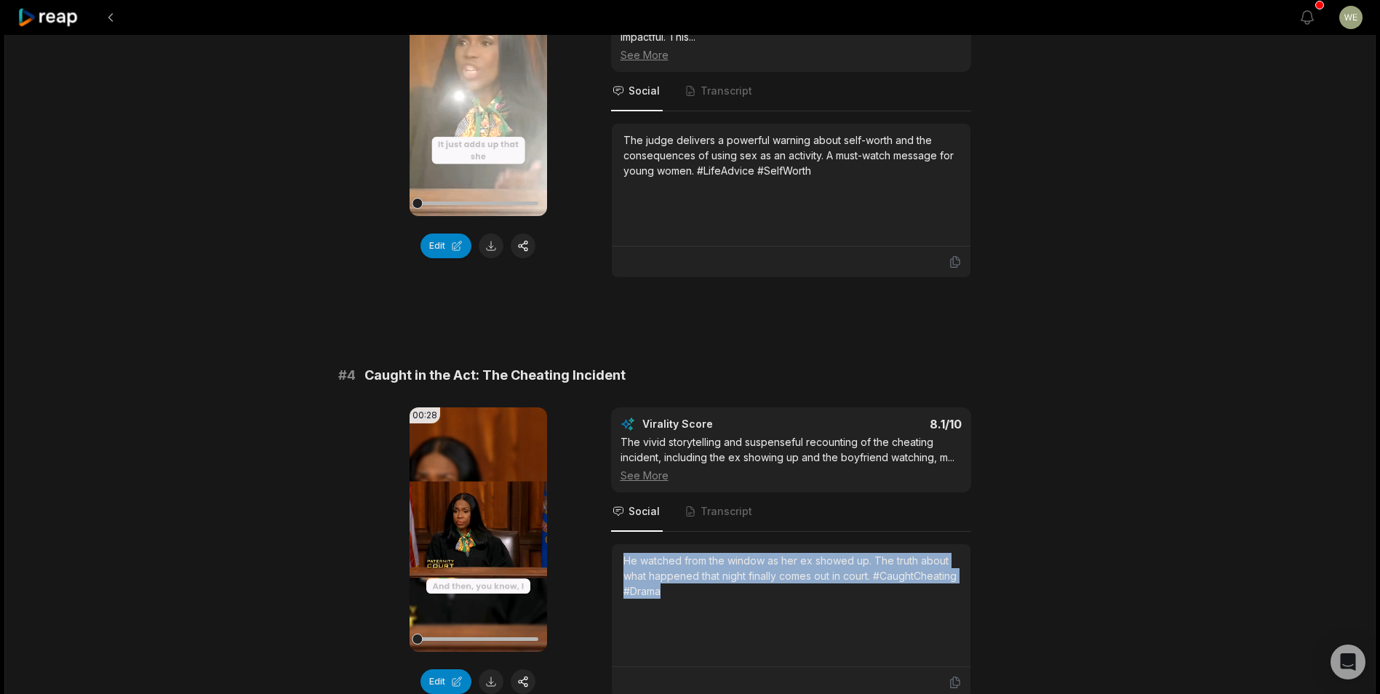
drag, startPoint x: 621, startPoint y: 545, endPoint x: 756, endPoint y: 579, distance: 139.4
click at [756, 579] on div "He watched from the window as her ex showed up. The truth about what happened t…" at bounding box center [791, 605] width 359 height 123
drag, startPoint x: 756, startPoint y: 579, endPoint x: 683, endPoint y: 564, distance: 74.9
copy div "He watched from the window as her ex showed up. The truth about what happened t…"
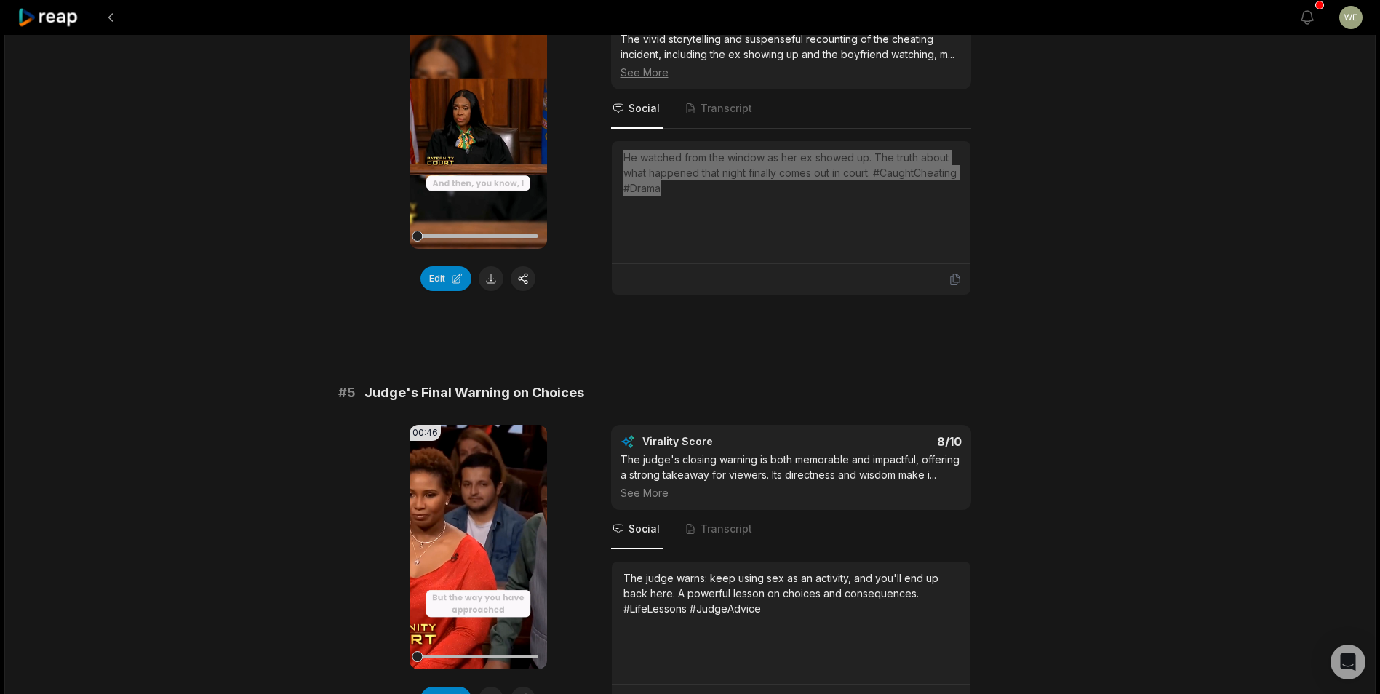
scroll to position [1600, 0]
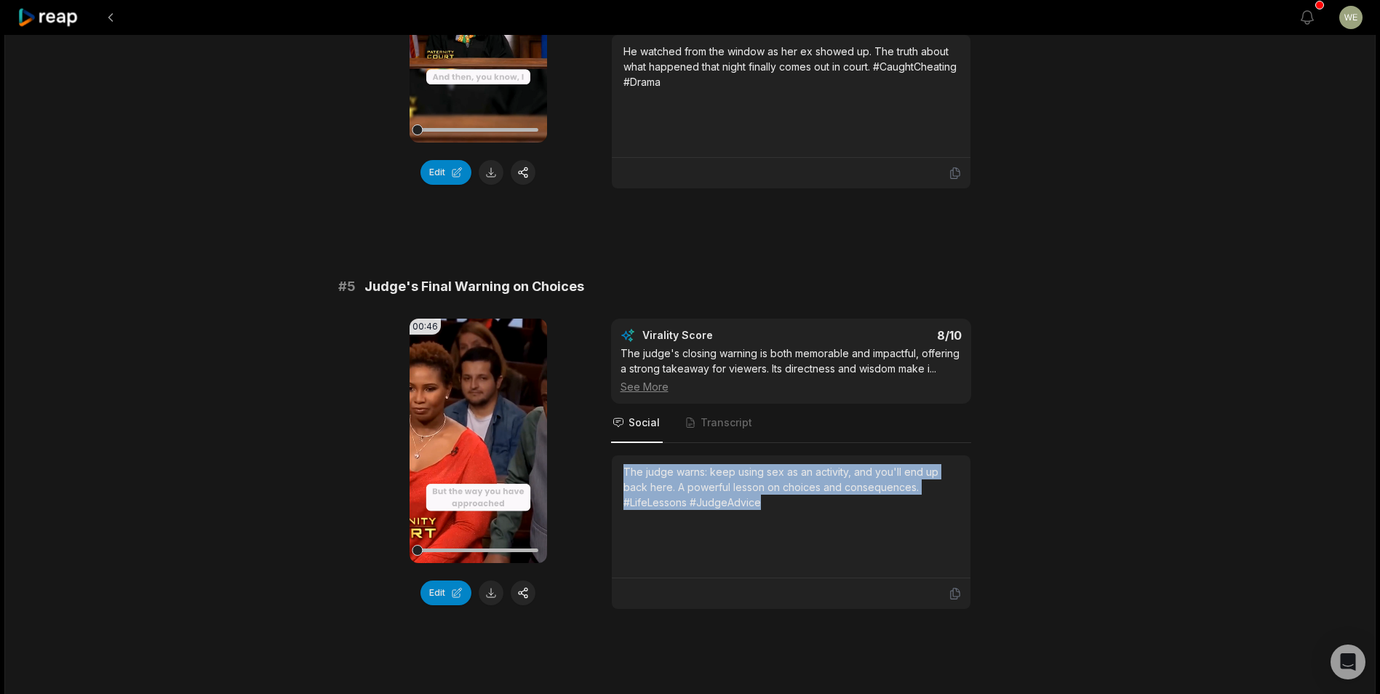
drag, startPoint x: 625, startPoint y: 454, endPoint x: 790, endPoint y: 493, distance: 169.0
click at [790, 493] on div "The judge warns: keep using sex as an activity, and you'll end up back here. A …" at bounding box center [790, 487] width 335 height 46
drag, startPoint x: 790, startPoint y: 493, endPoint x: 719, endPoint y: 481, distance: 72.2
copy div "The judge warns: keep using sex as an activity, and you'll end up back here. A …"
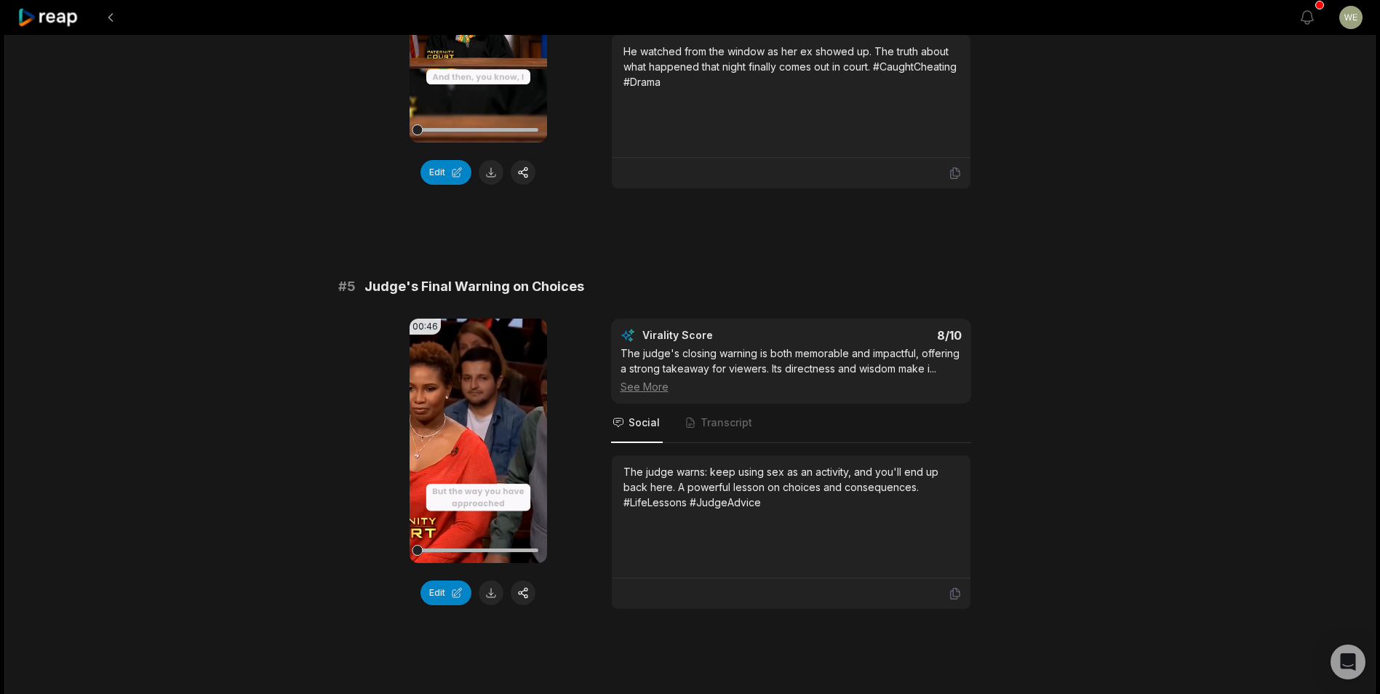
click at [1093, 304] on div "16:39 Woman Cheats With 3 Co-Workers (Full Episode) | Paternity Court [DATE] En…" at bounding box center [689, 643] width 1371 height 4417
click at [62, 23] on icon at bounding box center [48, 18] width 62 height 20
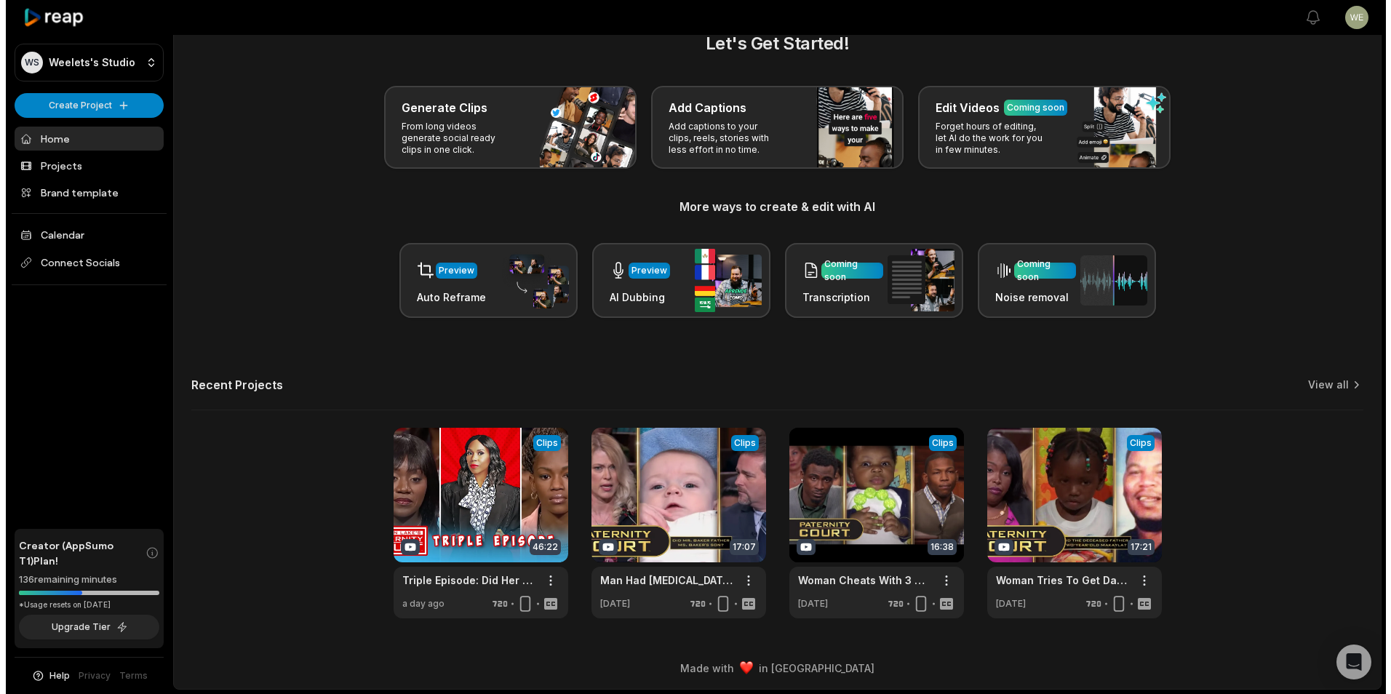
scroll to position [32, 0]
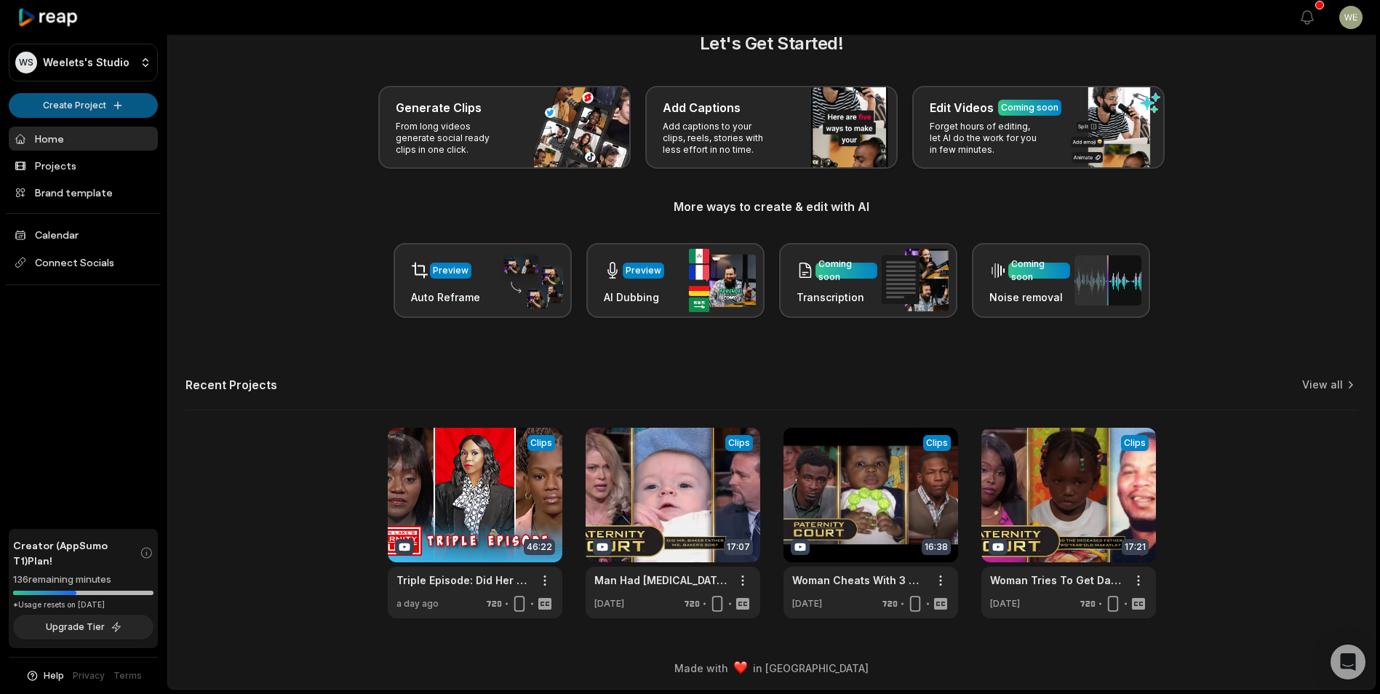
click at [88, 105] on html "WS Weelets's Studio Create Project Home Projects Brand template Calendar Connec…" at bounding box center [690, 315] width 1380 height 694
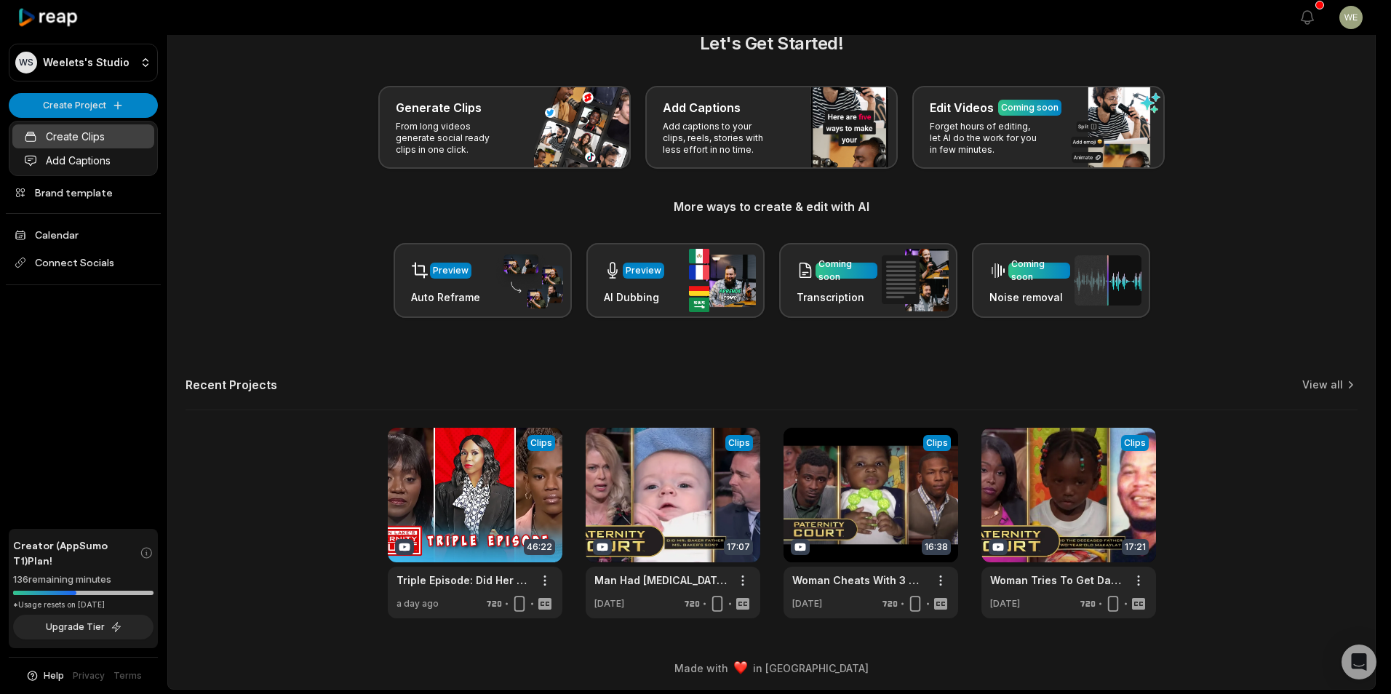
click at [98, 140] on link "Create Clips" at bounding box center [83, 136] width 142 height 24
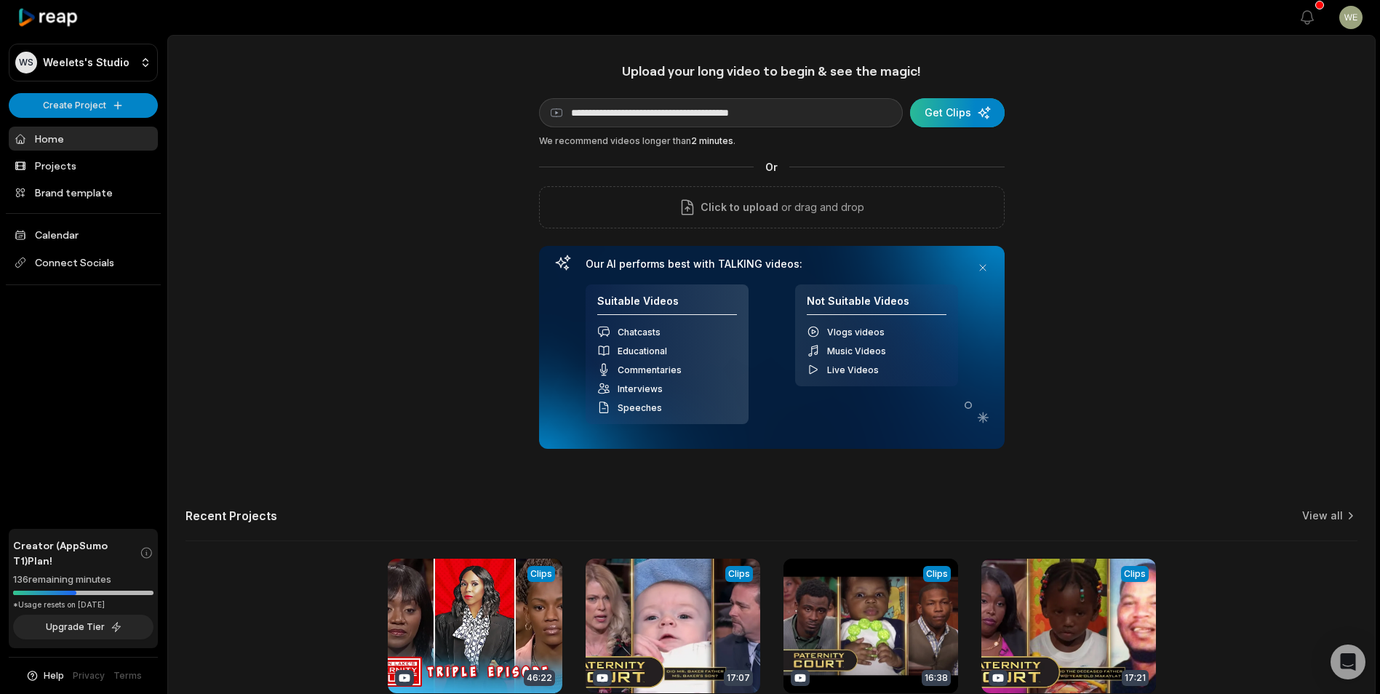
type input "**********"
click at [951, 111] on div "submit" at bounding box center [957, 112] width 95 height 29
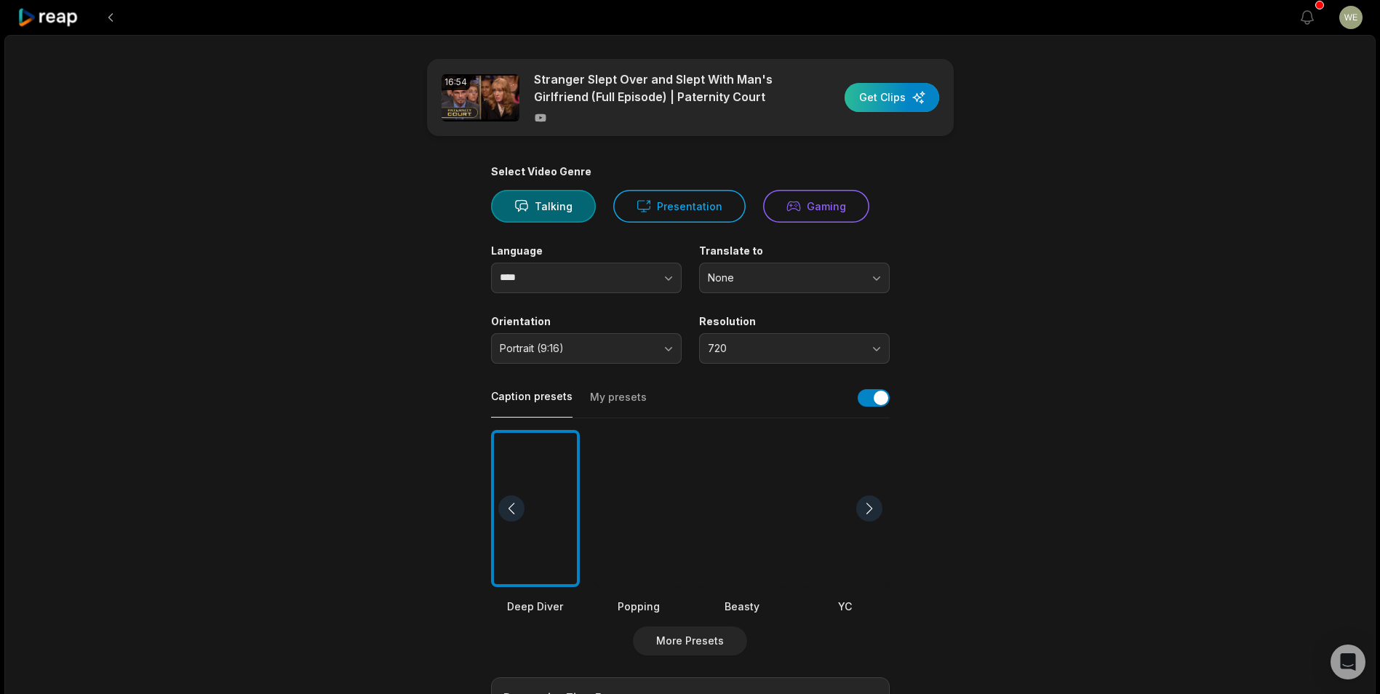
click at [895, 101] on div "button" at bounding box center [891, 97] width 95 height 29
